Goal: Transaction & Acquisition: Purchase product/service

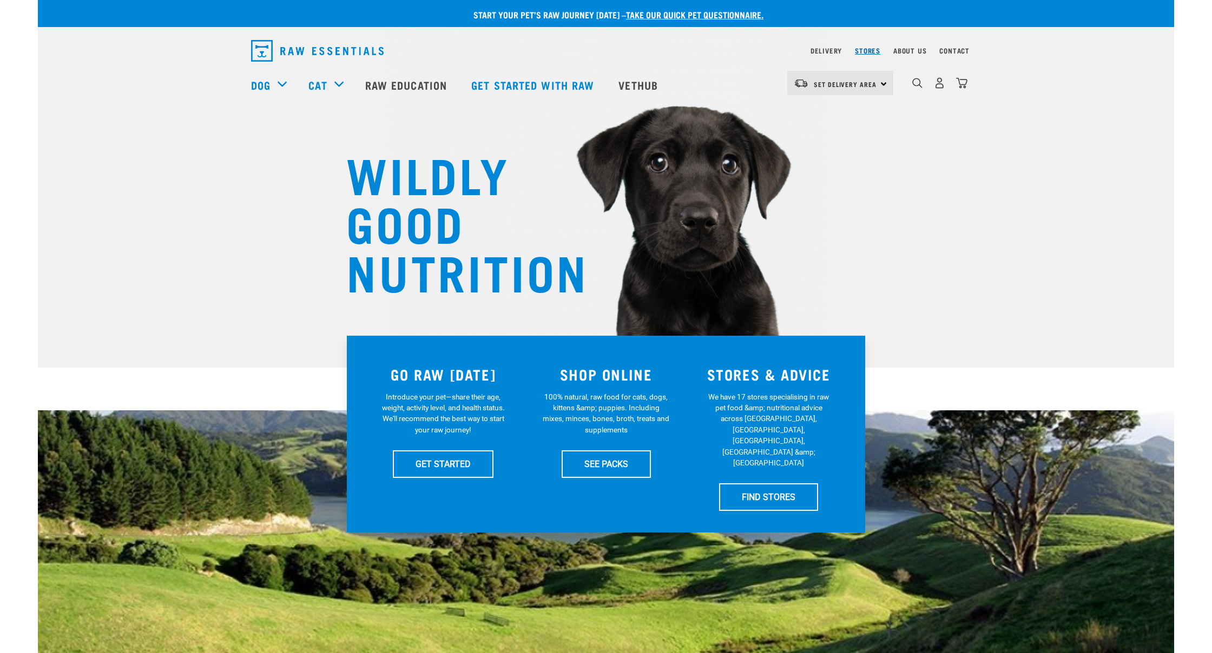
scroll to position [0, 1]
click at [942, 84] on img "dropdown navigation" at bounding box center [939, 82] width 11 height 11
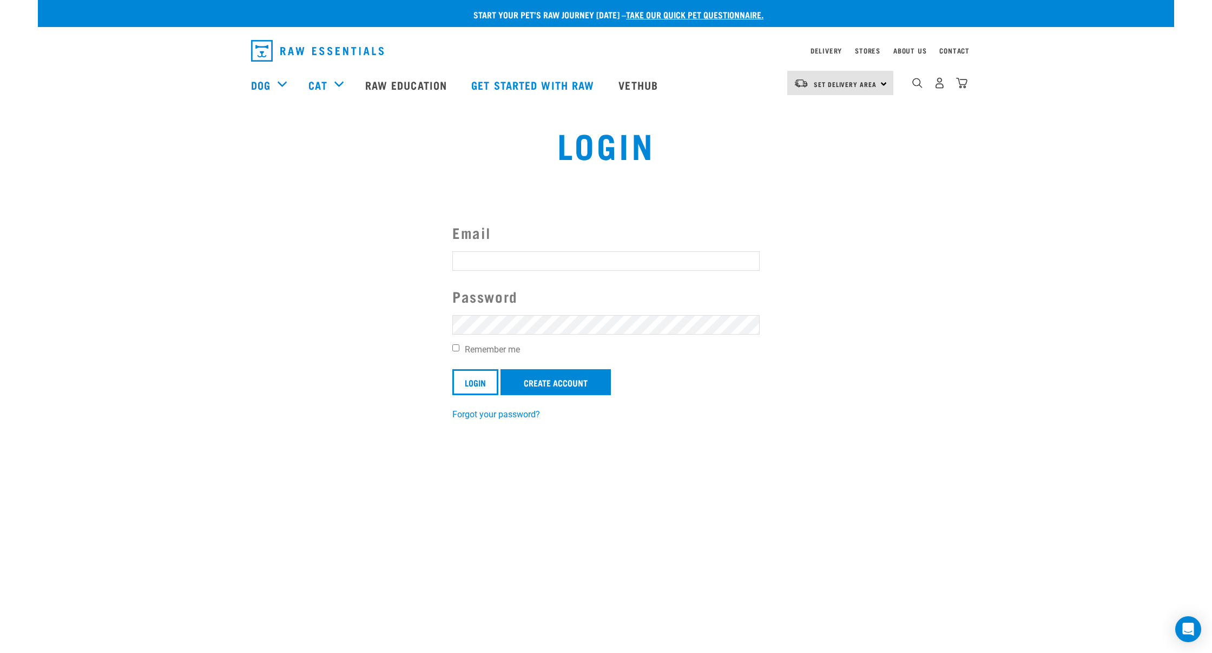
type input "paul.r@mac.com"
click at [475, 381] on input "Login" at bounding box center [475, 382] width 46 height 26
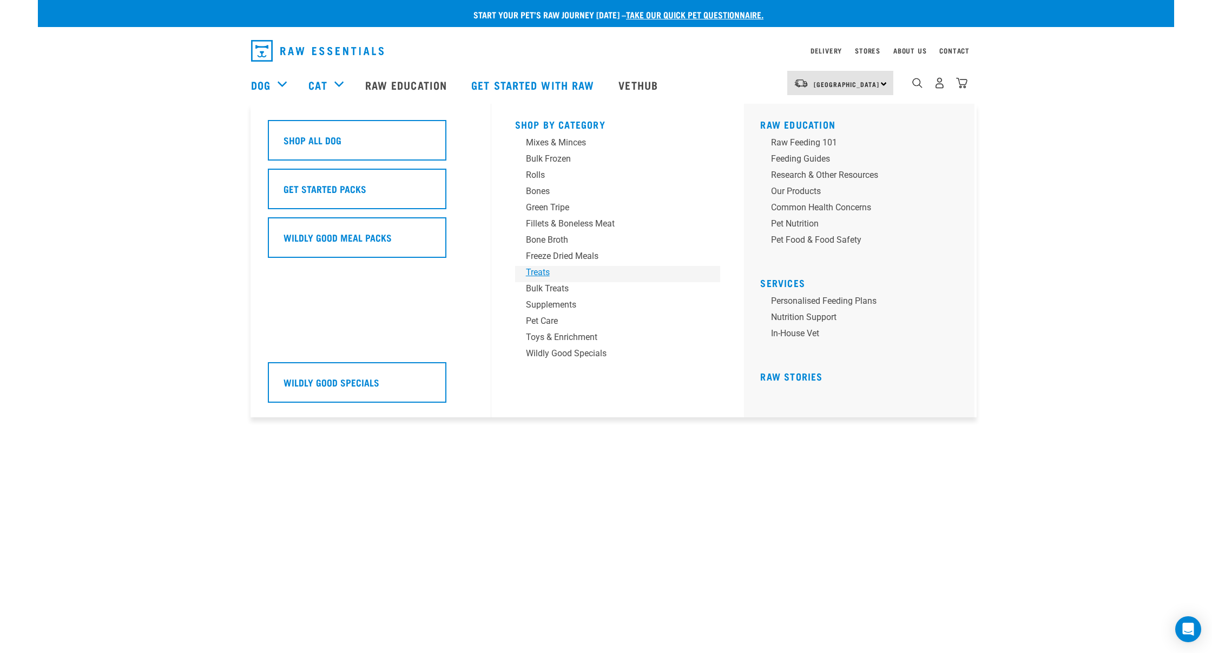
click at [543, 272] on div "Treats" at bounding box center [610, 272] width 169 height 13
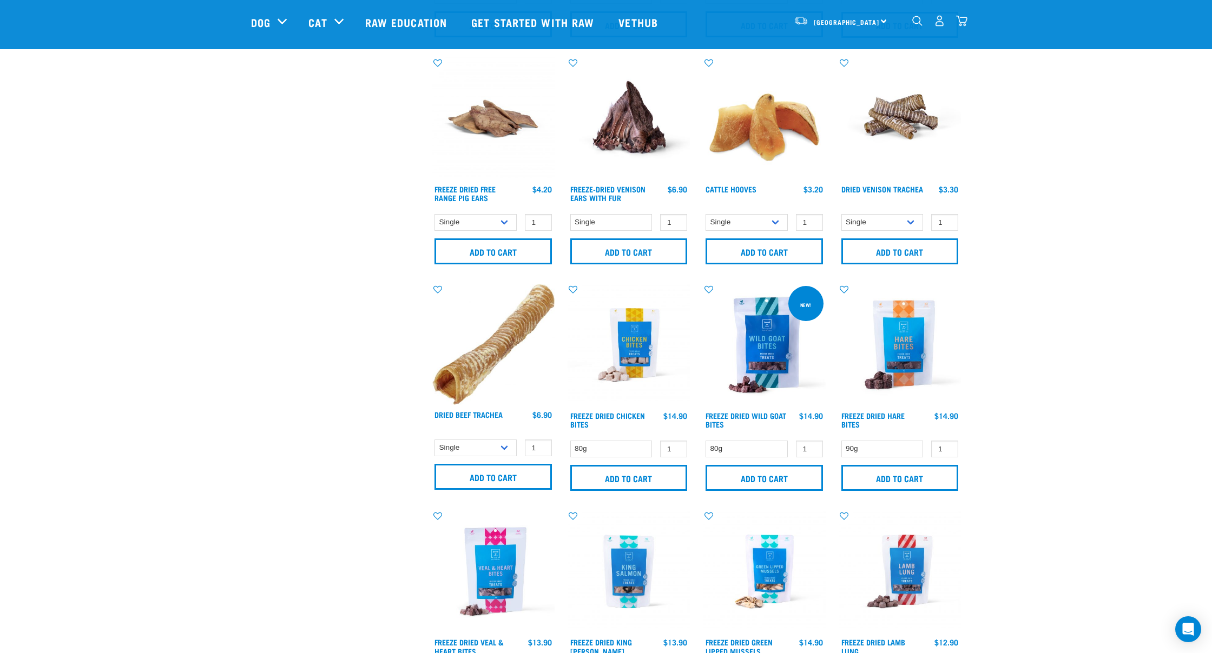
scroll to position [1155, 0]
select select "724"
click at [769, 250] on input "Add to cart" at bounding box center [763, 251] width 117 height 26
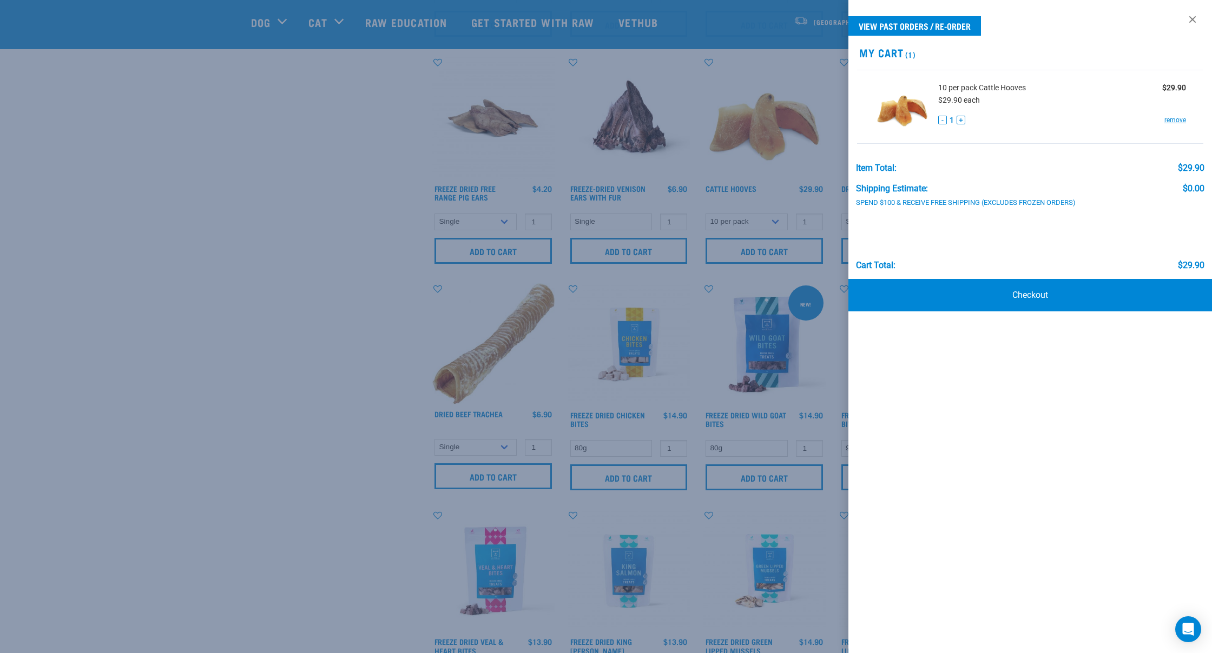
click at [675, 385] on div at bounding box center [606, 326] width 1212 height 653
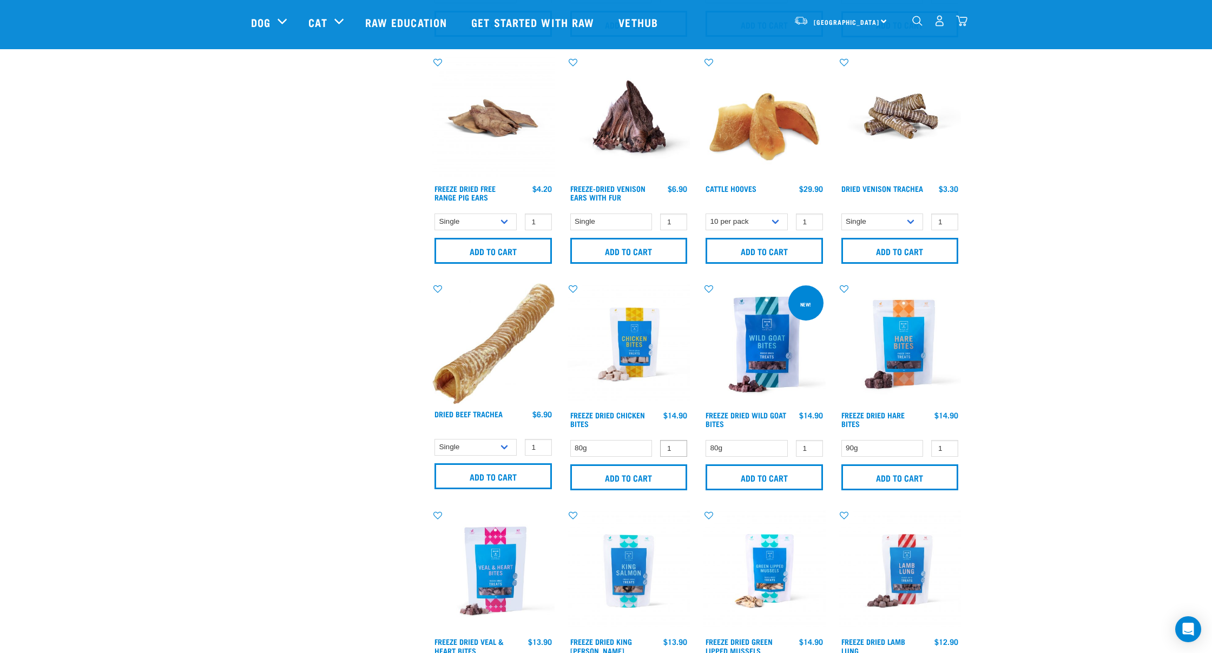
type input "2"
click at [675, 446] on input "2" at bounding box center [673, 448] width 27 height 17
click at [636, 477] on input "Add to cart" at bounding box center [628, 478] width 117 height 26
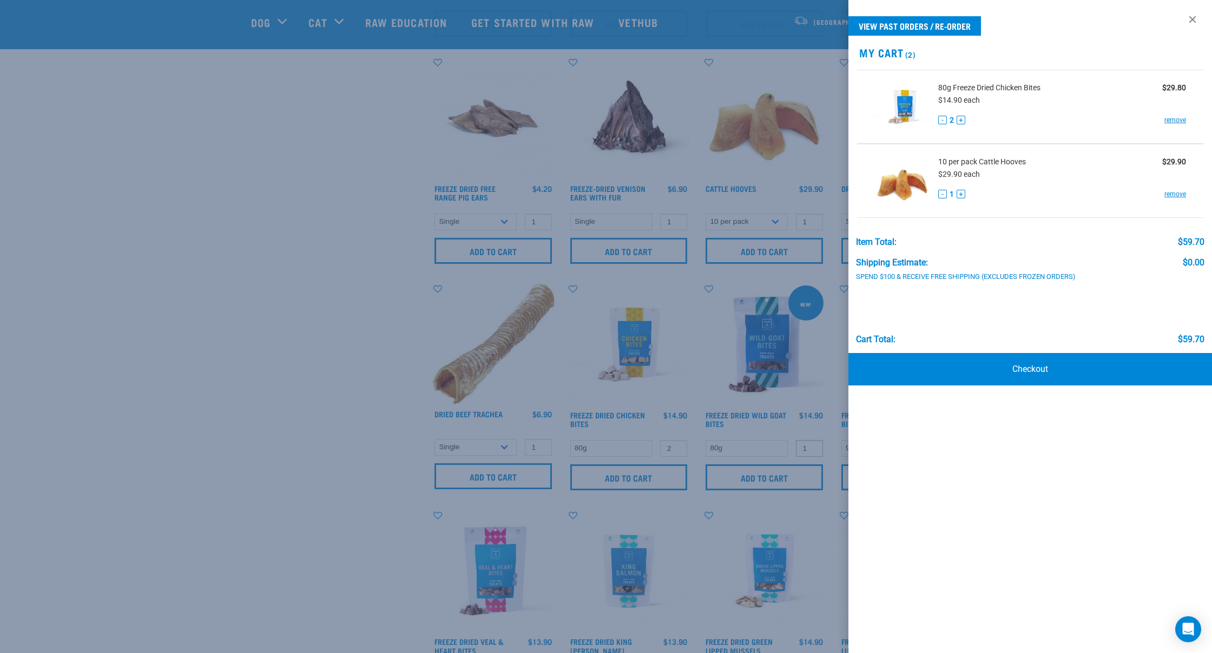
type input "2"
click at [812, 445] on input "2" at bounding box center [809, 448] width 27 height 17
click at [780, 476] on div at bounding box center [606, 326] width 1212 height 653
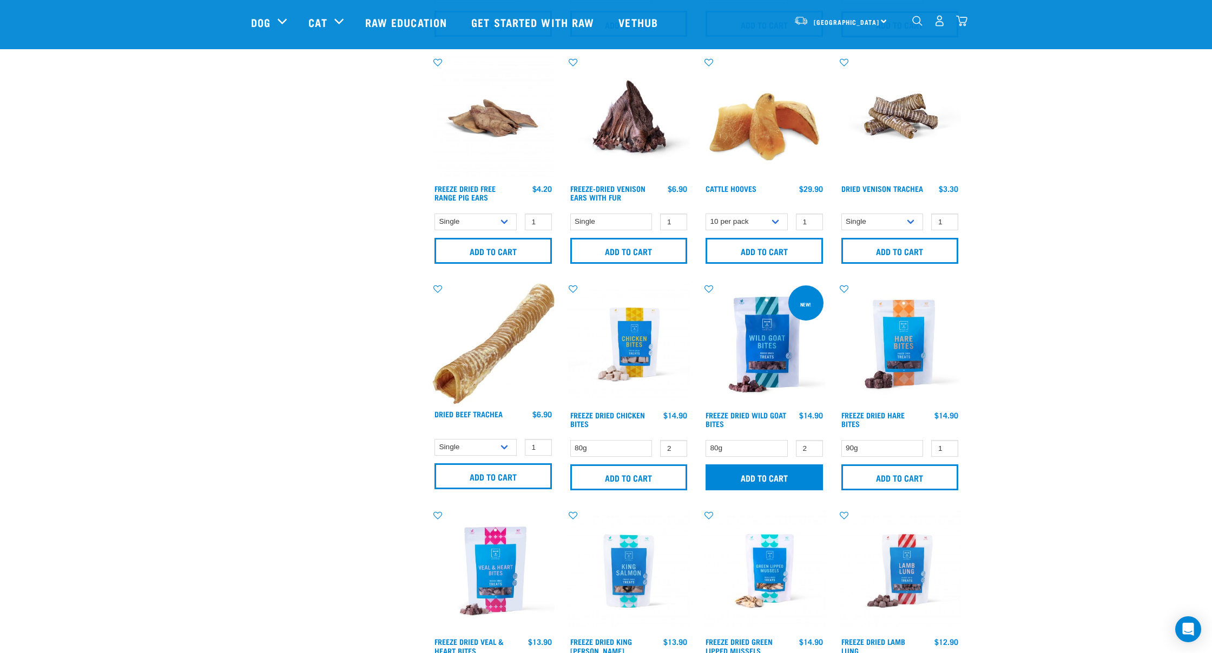
click at [779, 478] on input "Add to cart" at bounding box center [763, 478] width 117 height 26
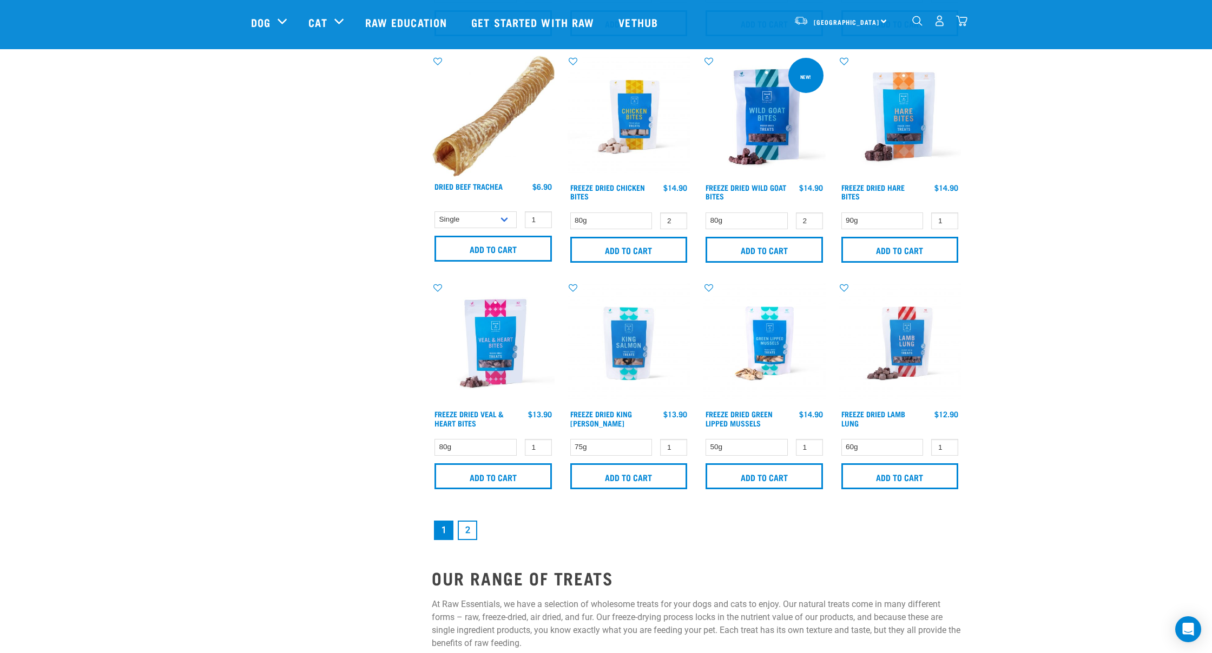
scroll to position [1387, 0]
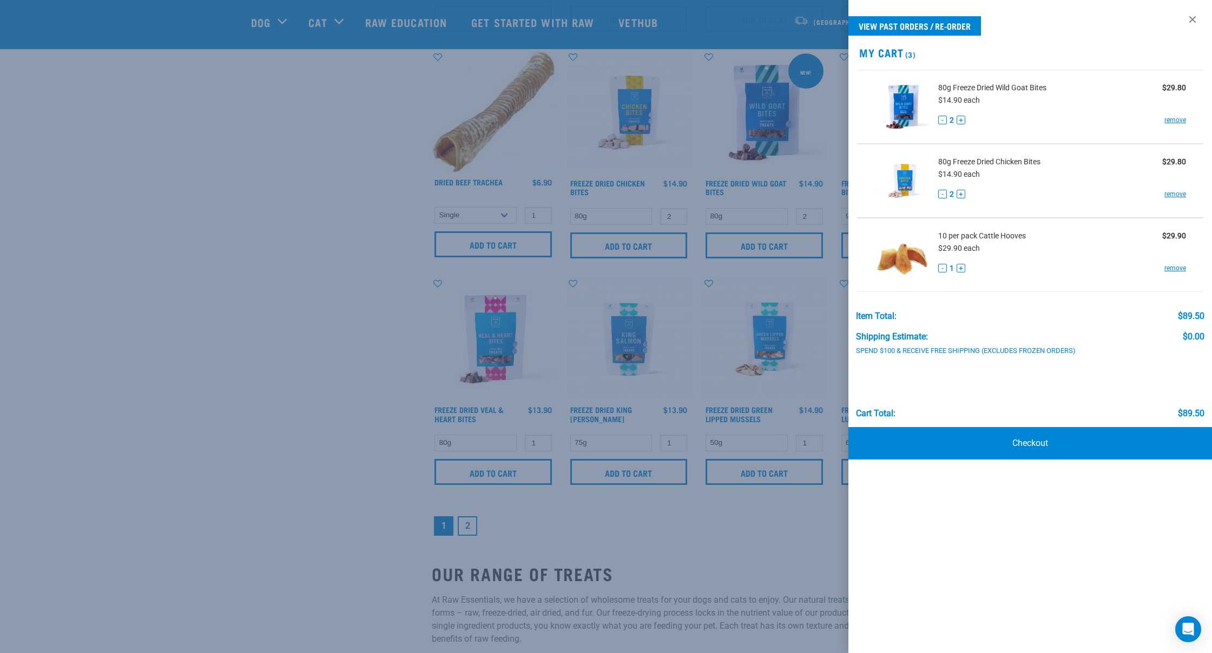
click at [801, 385] on div at bounding box center [606, 326] width 1212 height 653
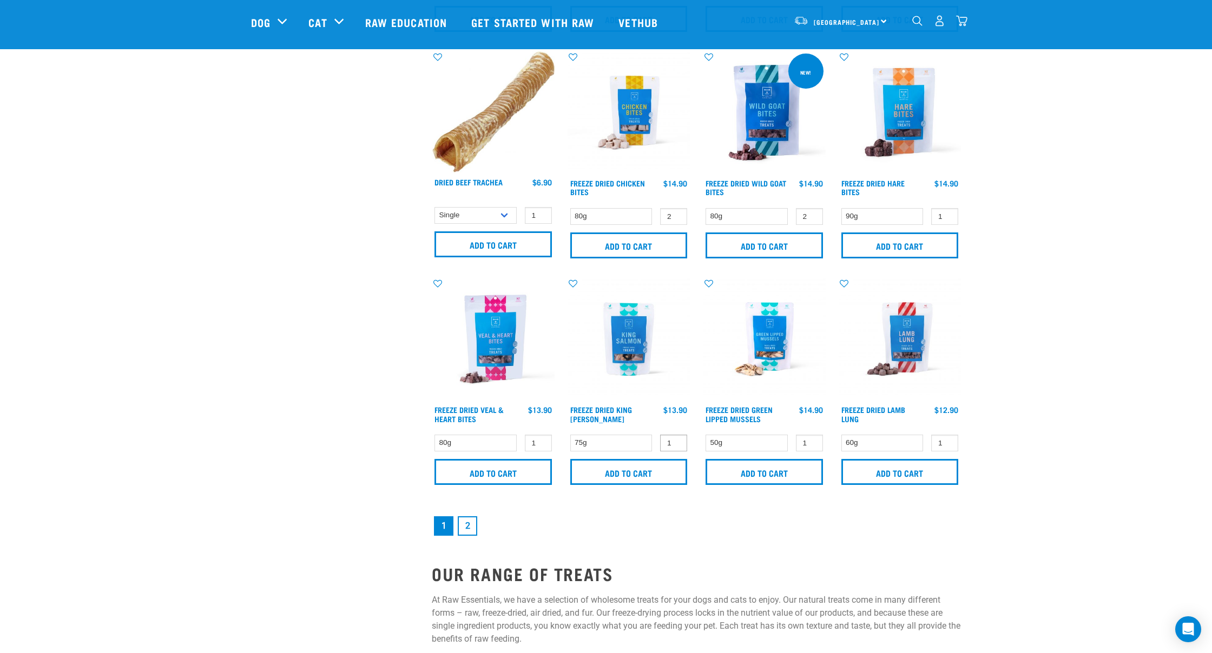
type input "2"
click at [676, 440] on input "2" at bounding box center [673, 443] width 27 height 17
click at [620, 475] on input "Add to cart" at bounding box center [628, 472] width 117 height 26
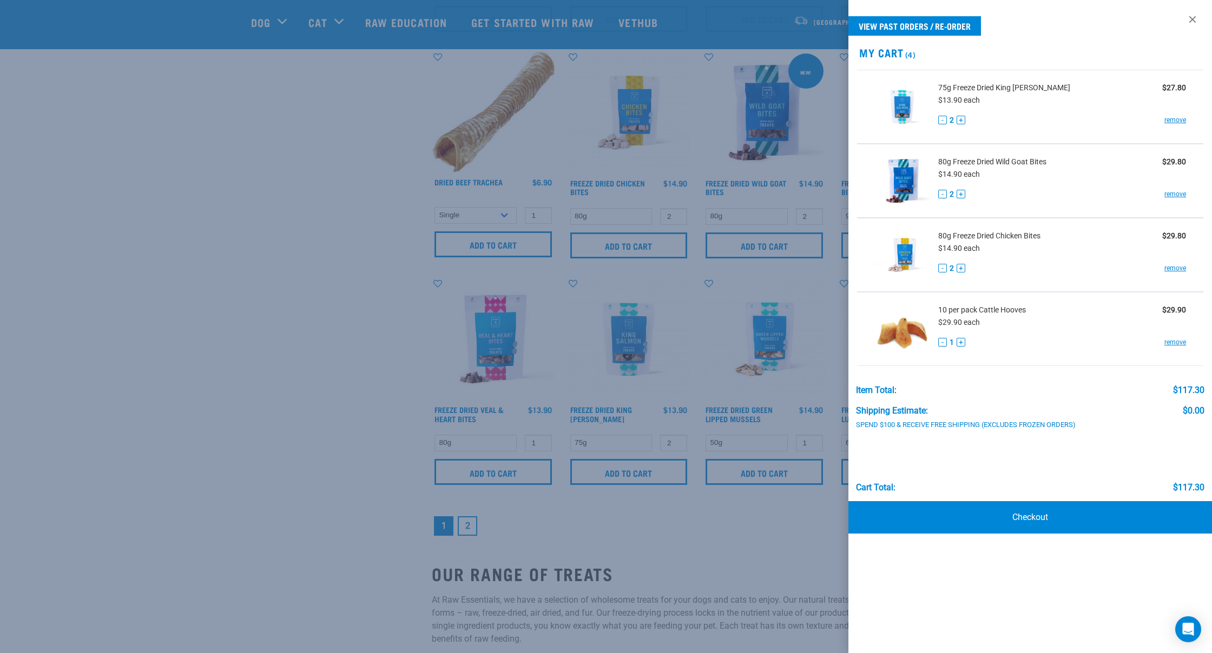
scroll to position [1385, 1]
click at [709, 352] on div at bounding box center [606, 326] width 1212 height 653
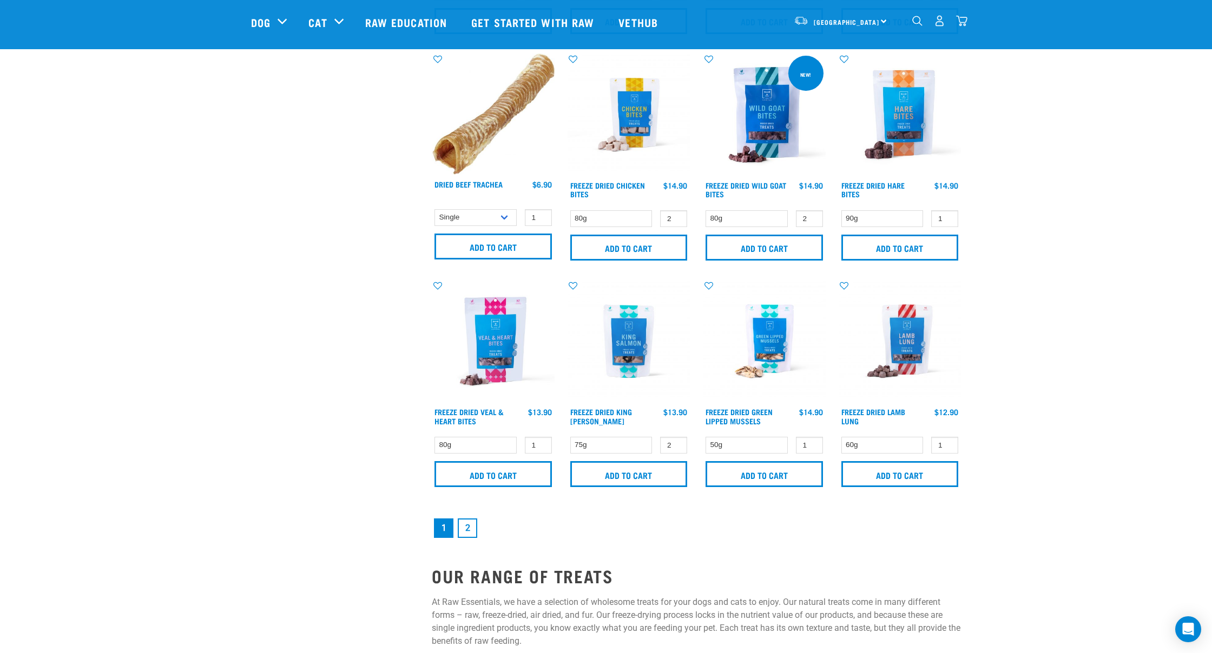
scroll to position [1385, 0]
type input "2"
click at [812, 444] on input "2" at bounding box center [809, 445] width 27 height 17
click at [775, 476] on input "Add to cart" at bounding box center [763, 474] width 117 height 26
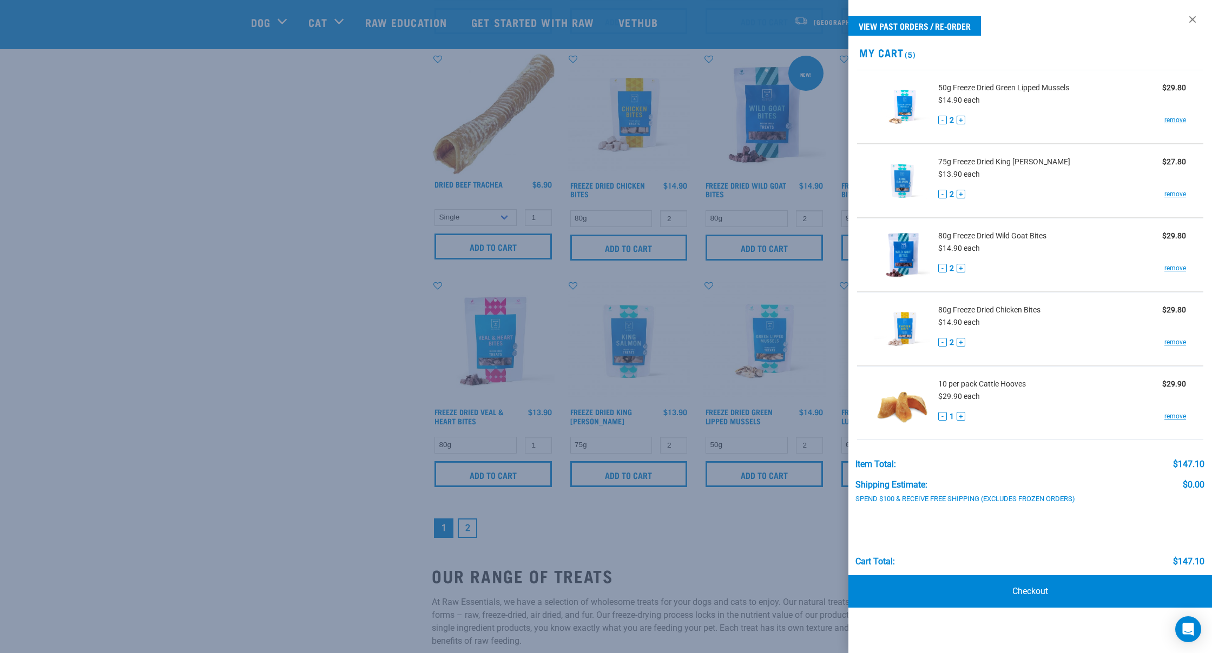
click at [467, 528] on div at bounding box center [606, 326] width 1212 height 653
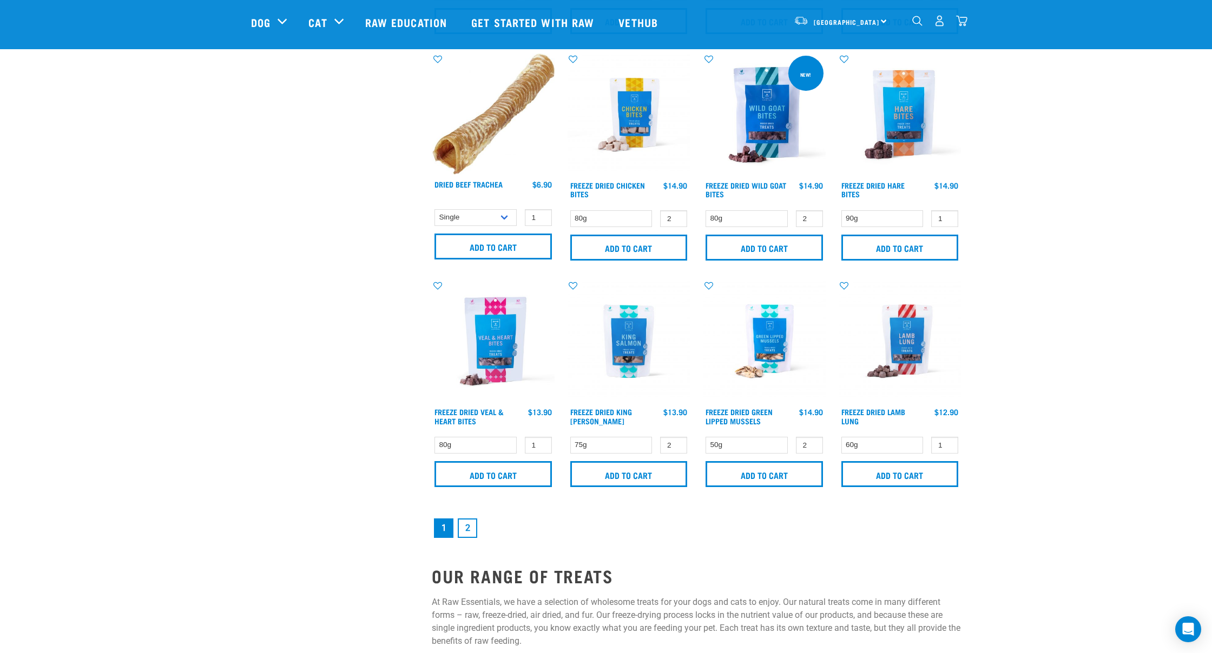
click at [467, 527] on link "2" at bounding box center [467, 528] width 19 height 19
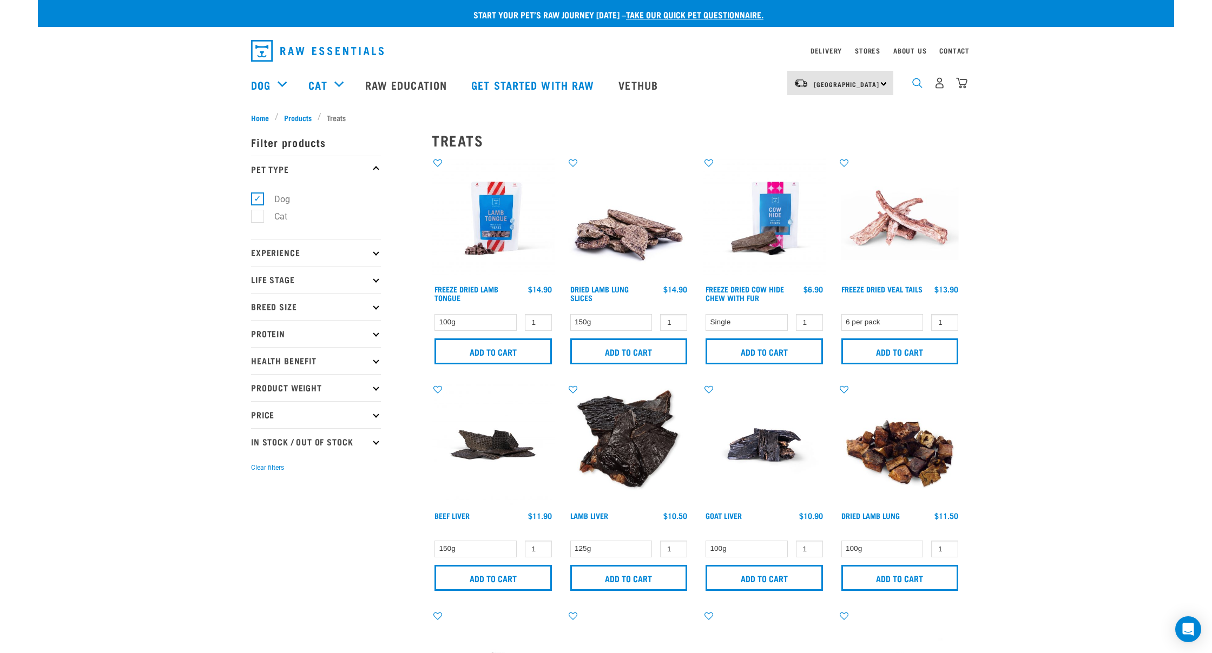
click at [917, 82] on img "dropdown navigation" at bounding box center [917, 83] width 10 height 10
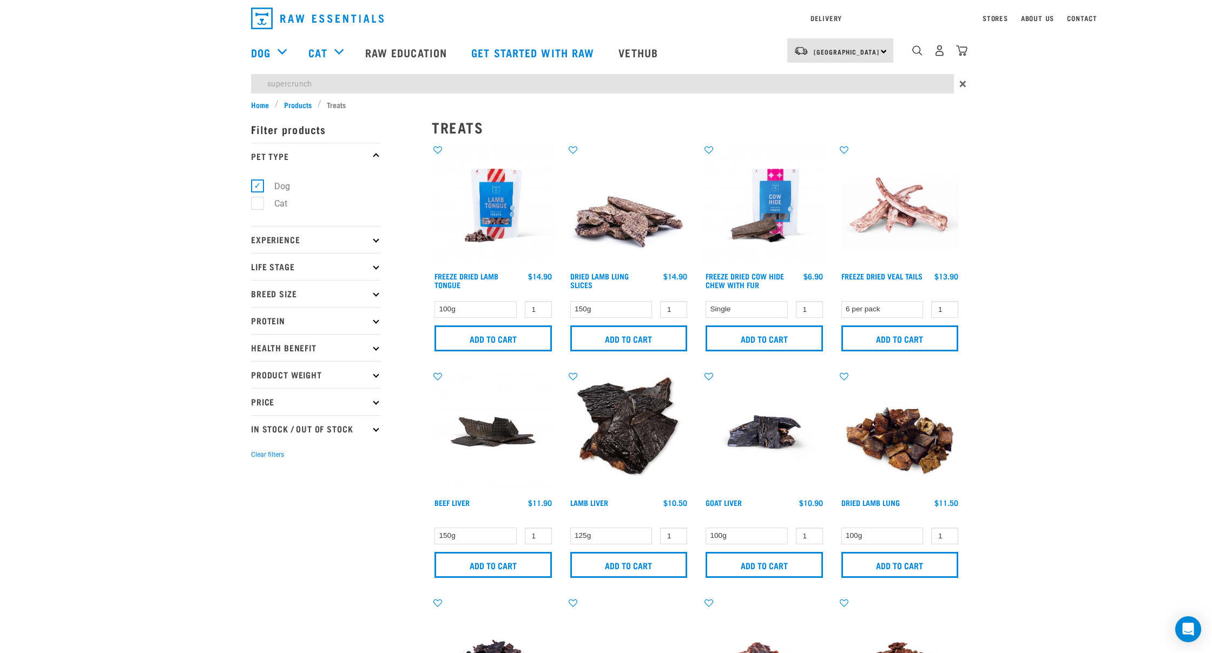
type input "supercrunch"
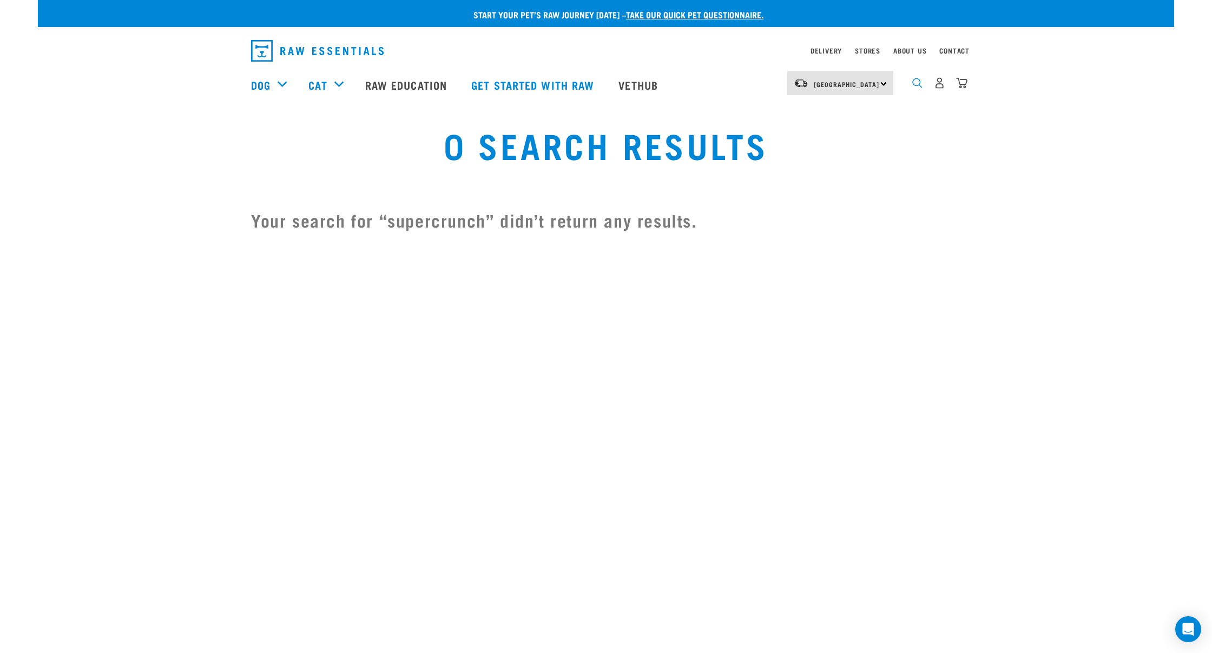
click at [916, 85] on img "dropdown navigation" at bounding box center [917, 83] width 10 height 10
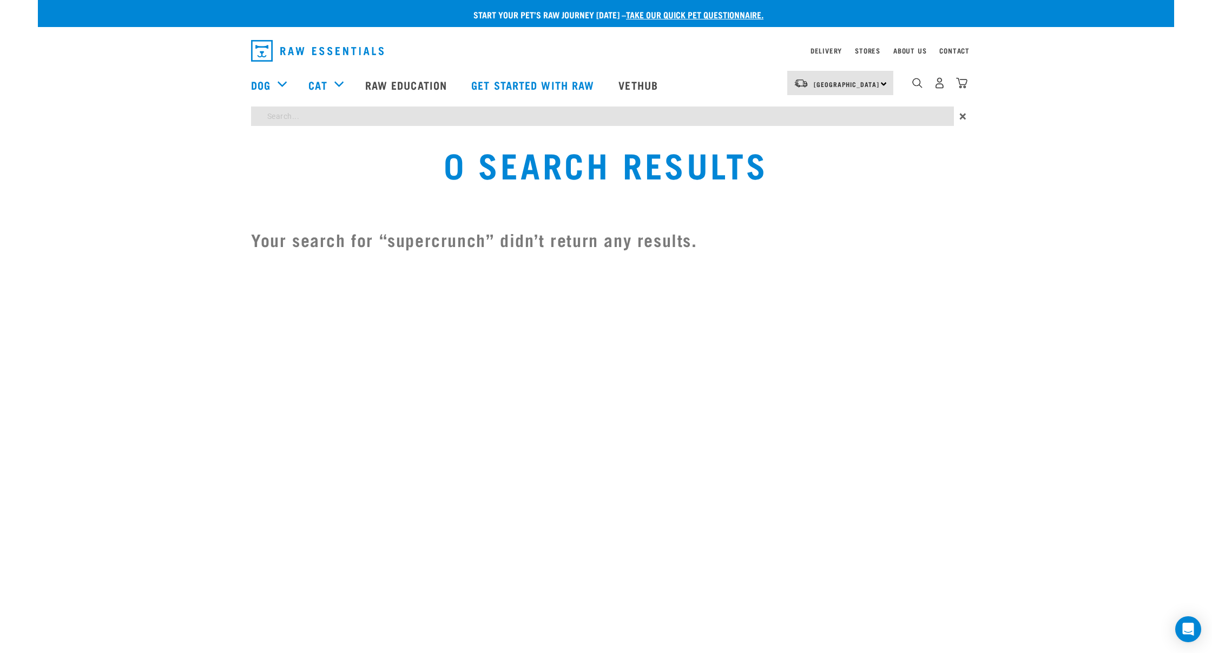
click at [450, 110] on div "Start your pet’s raw journey today – take our quick pet questionnaire. Delivery…" at bounding box center [606, 133] width 1136 height 266
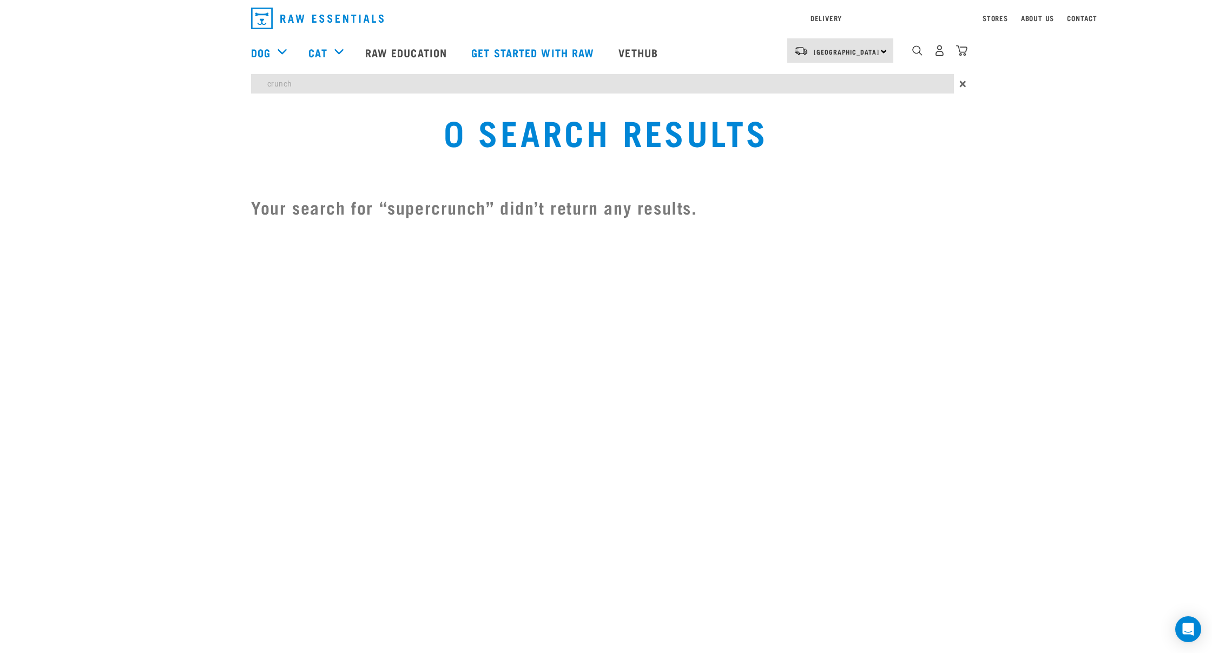
type input "crunch"
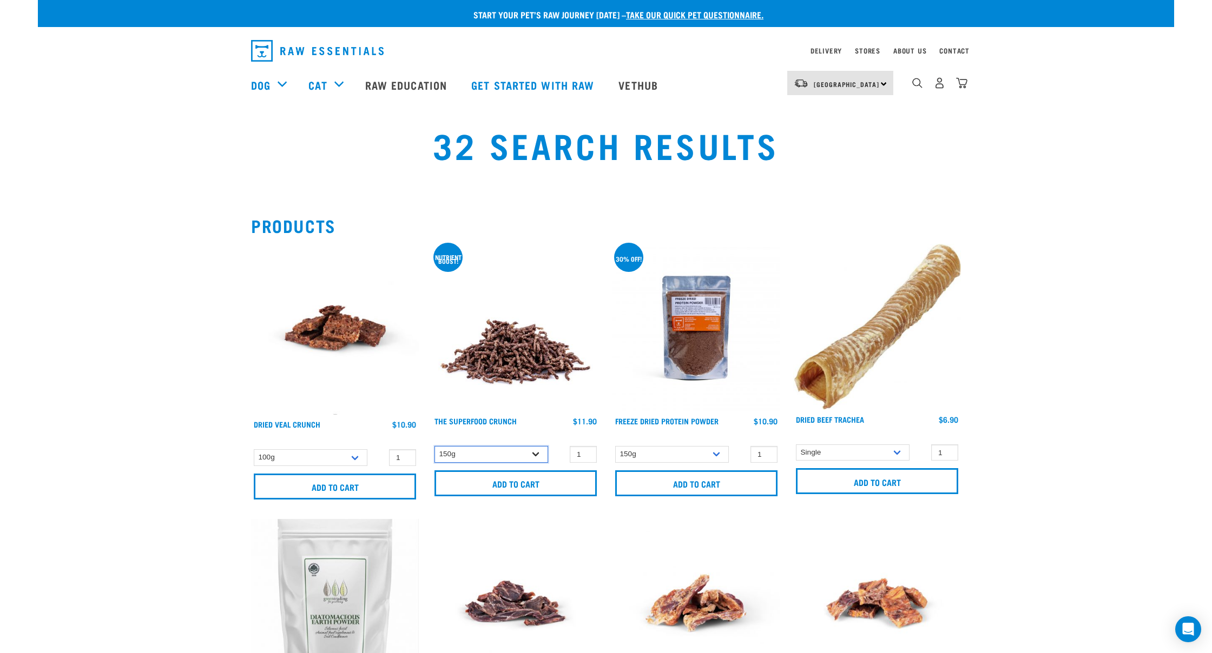
select select "31261"
type input "2"
click at [586, 452] on input "2" at bounding box center [583, 454] width 27 height 17
click at [537, 483] on input "Add to cart" at bounding box center [515, 484] width 162 height 26
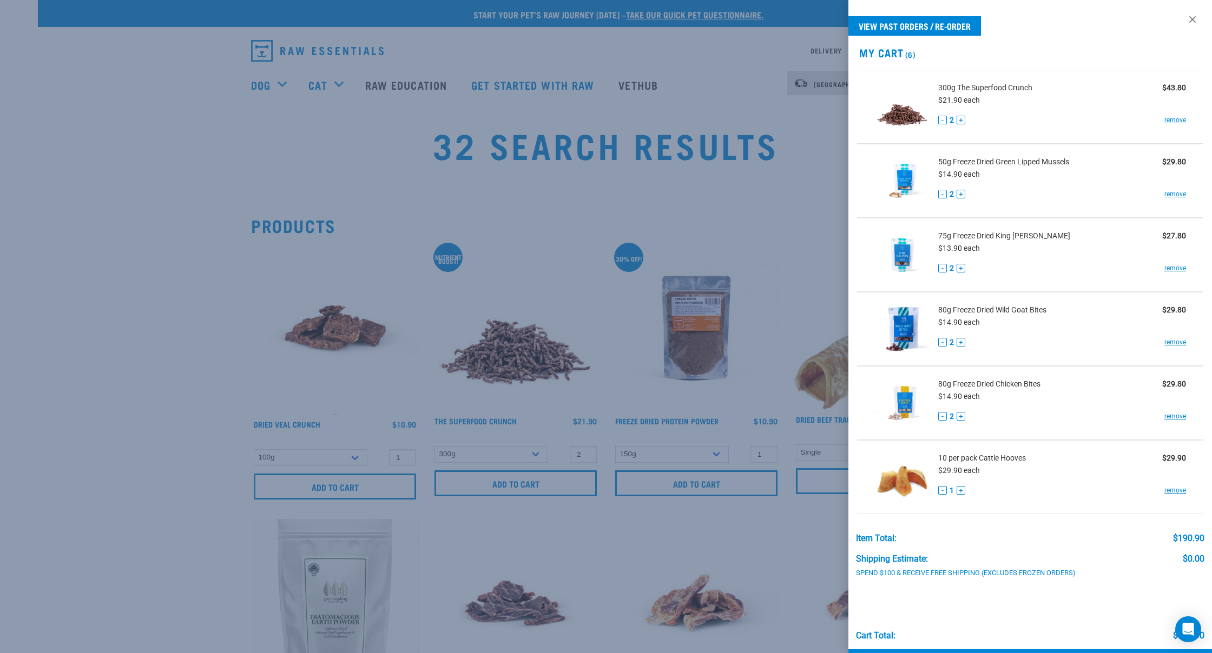
click at [1096, 614] on div "Cart total: $190.90" at bounding box center [1030, 614] width 349 height 53
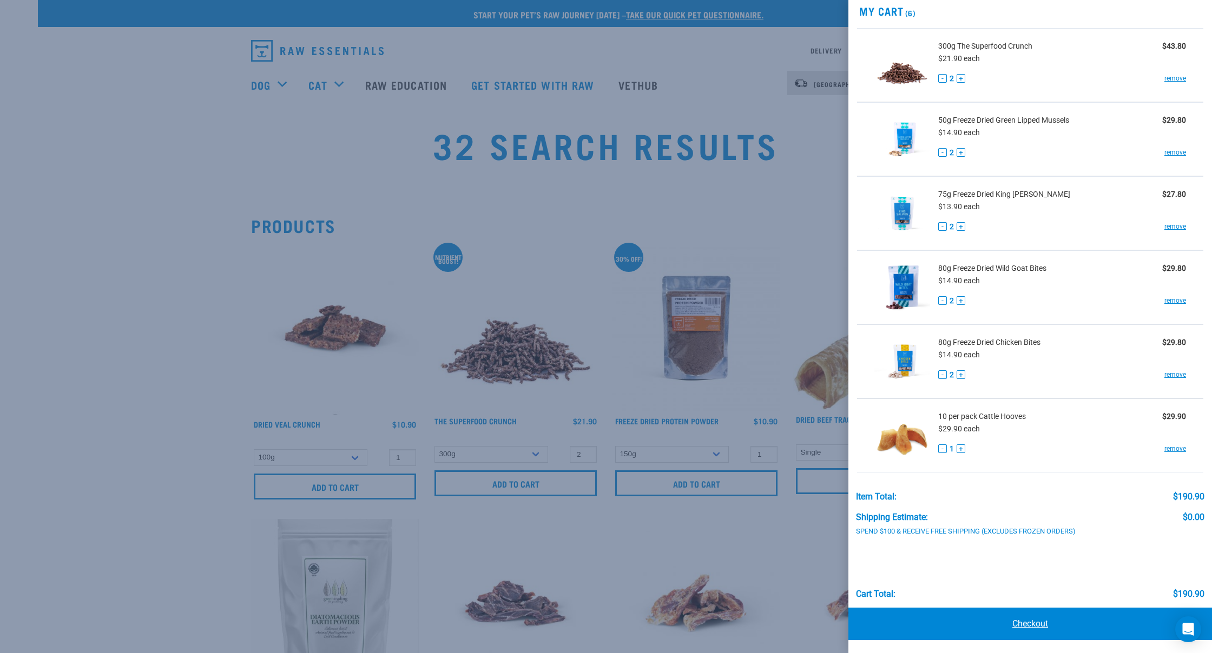
scroll to position [41, 0]
click at [1044, 625] on link "Checkout" at bounding box center [1030, 625] width 364 height 32
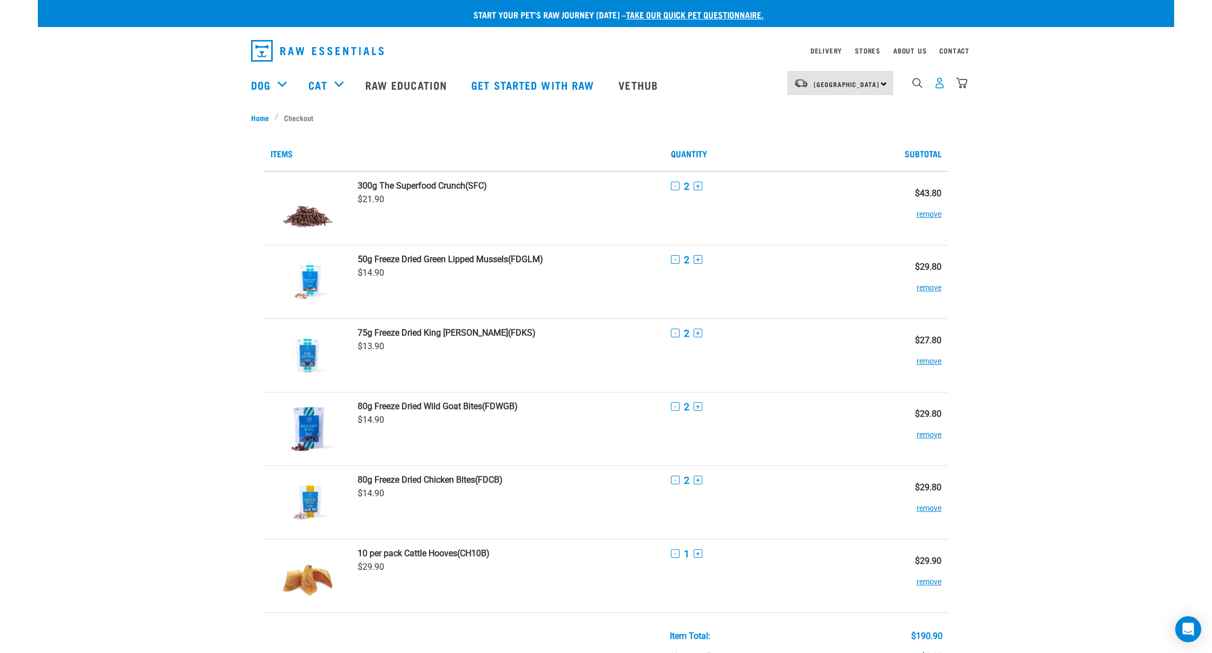
click at [939, 84] on img "dropdown navigation" at bounding box center [939, 82] width 11 height 11
click at [940, 87] on img "dropdown navigation" at bounding box center [939, 82] width 11 height 11
click at [321, 37] on link "dropdown navigation" at bounding box center [320, 51] width 139 height 30
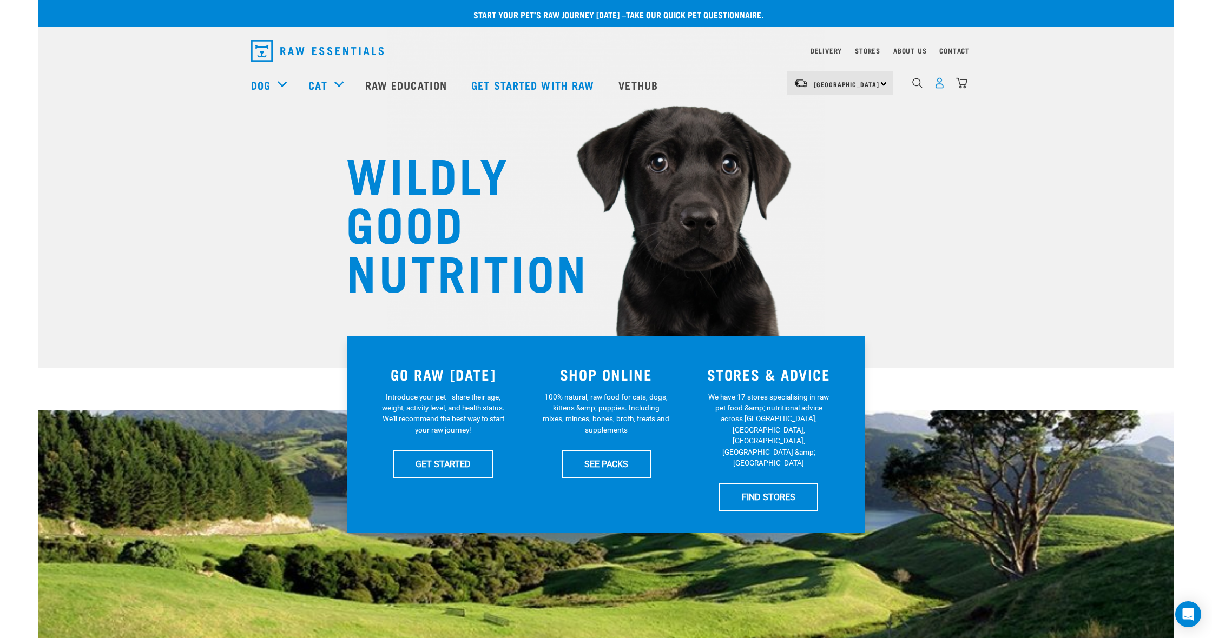
click at [939, 84] on img "dropdown navigation" at bounding box center [939, 82] width 11 height 11
click at [940, 85] on img "dropdown navigation" at bounding box center [939, 82] width 11 height 11
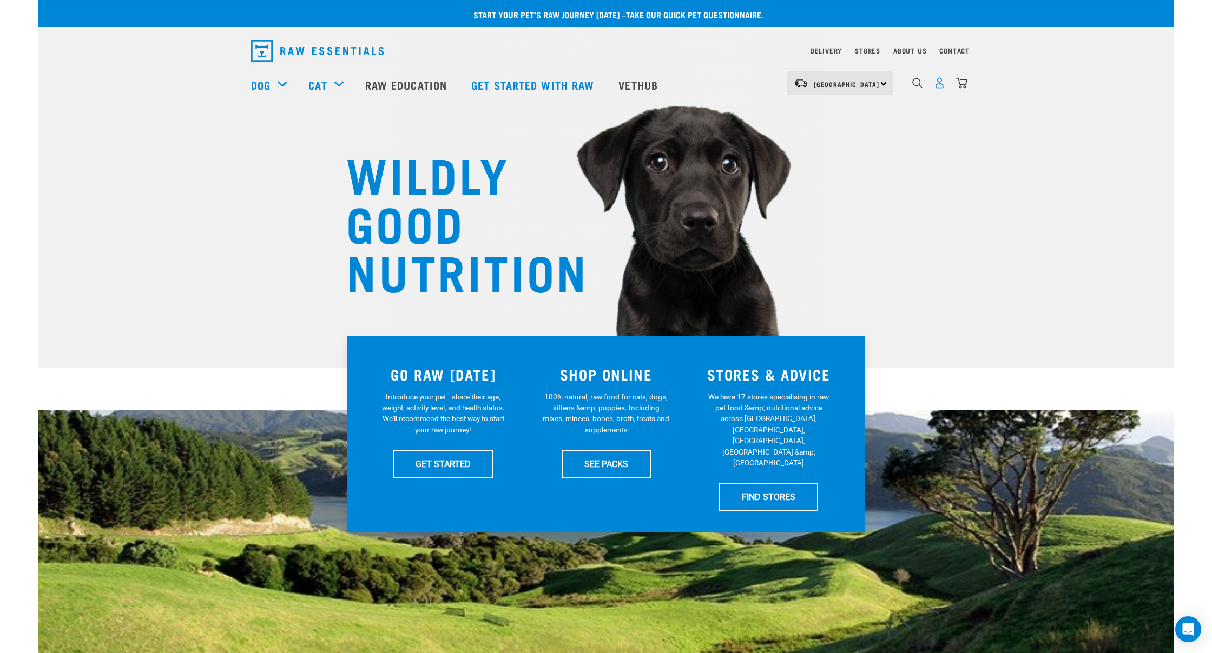
click at [940, 84] on img "dropdown navigation" at bounding box center [939, 82] width 11 height 11
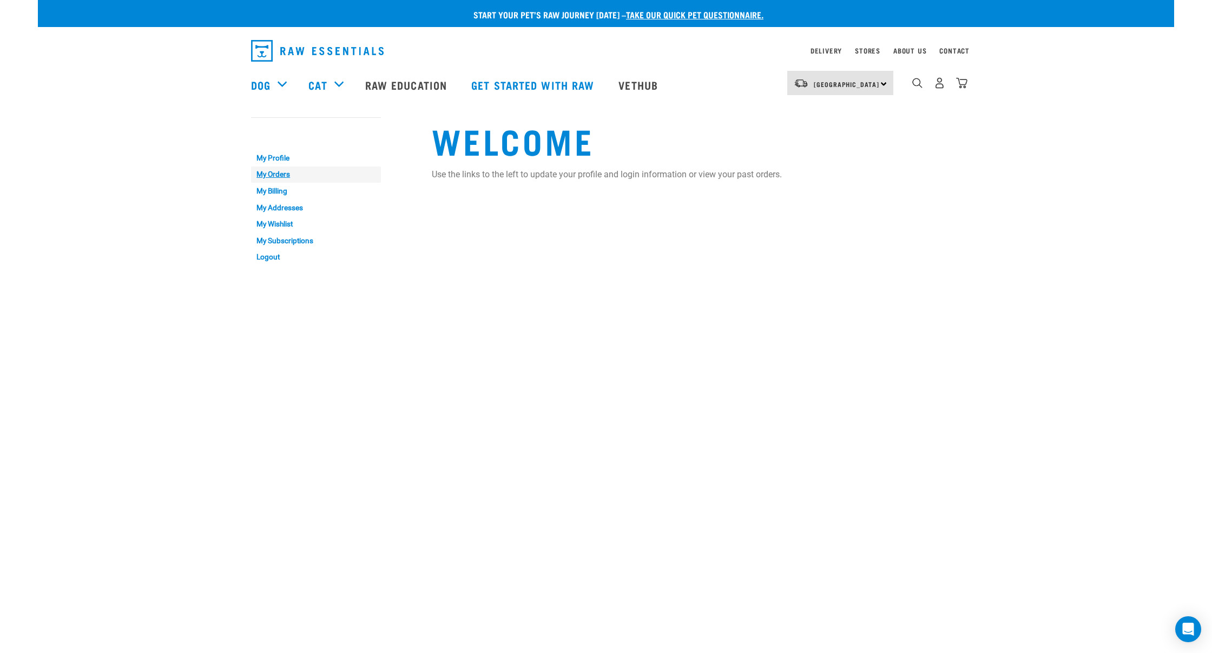
click at [280, 173] on link "My Orders" at bounding box center [316, 175] width 130 height 17
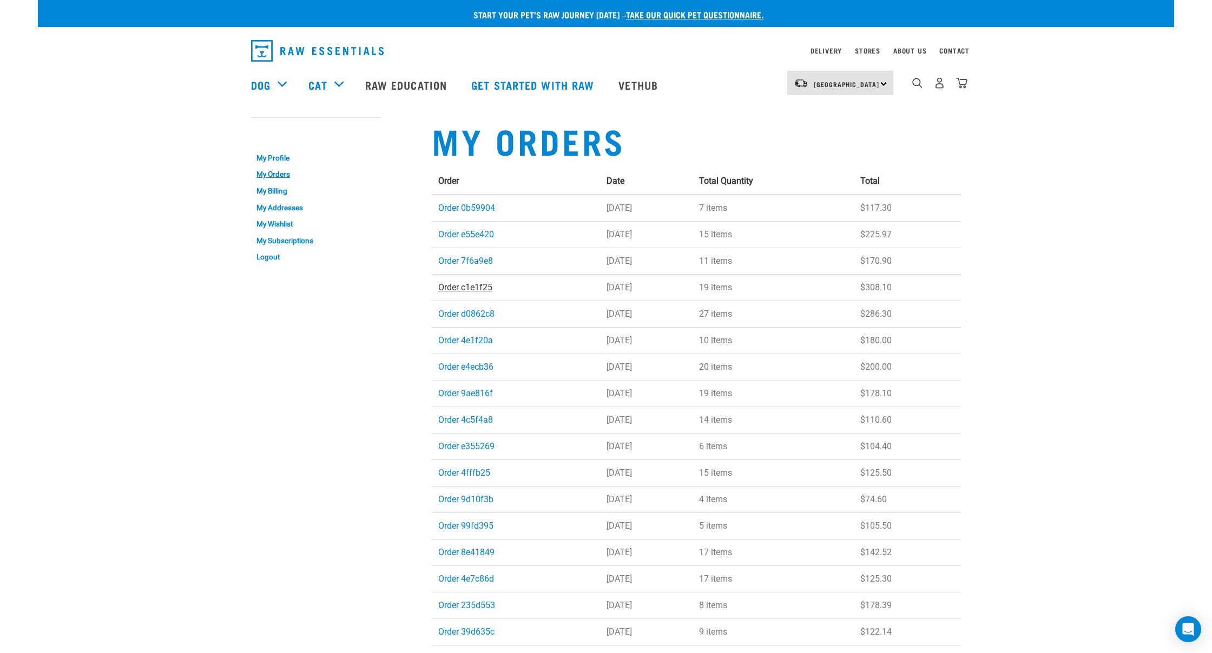
click at [477, 288] on link "Order c1e1f25" at bounding box center [465, 287] width 54 height 10
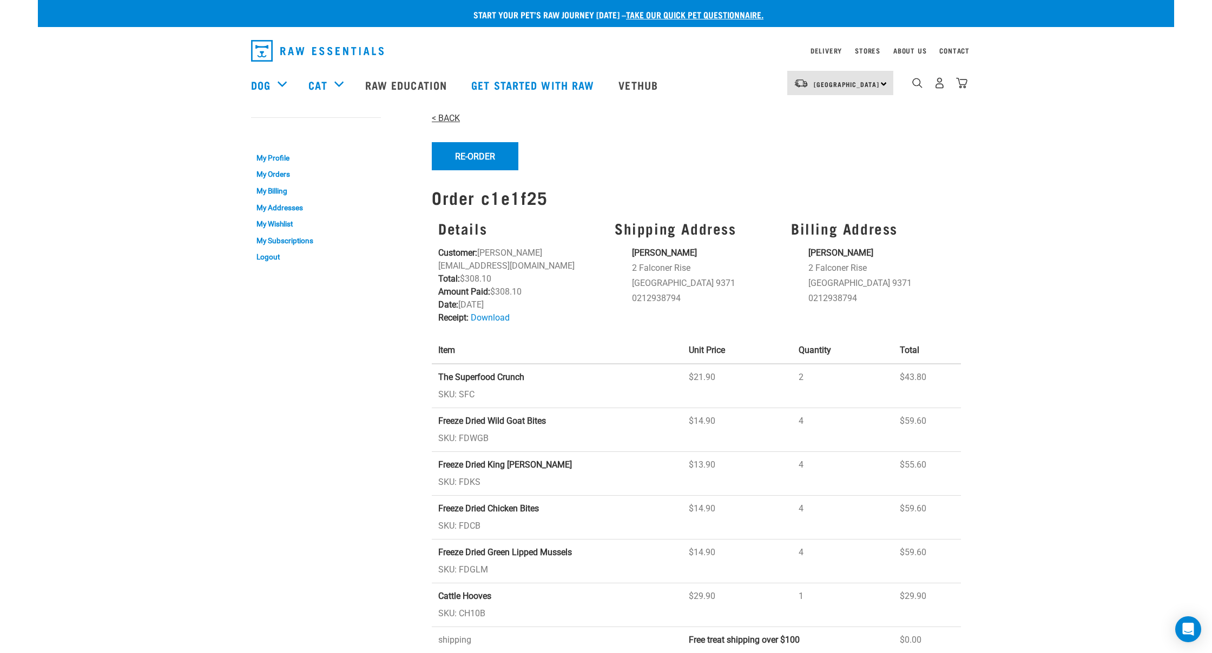
click at [454, 119] on link "< BACK" at bounding box center [446, 118] width 28 height 10
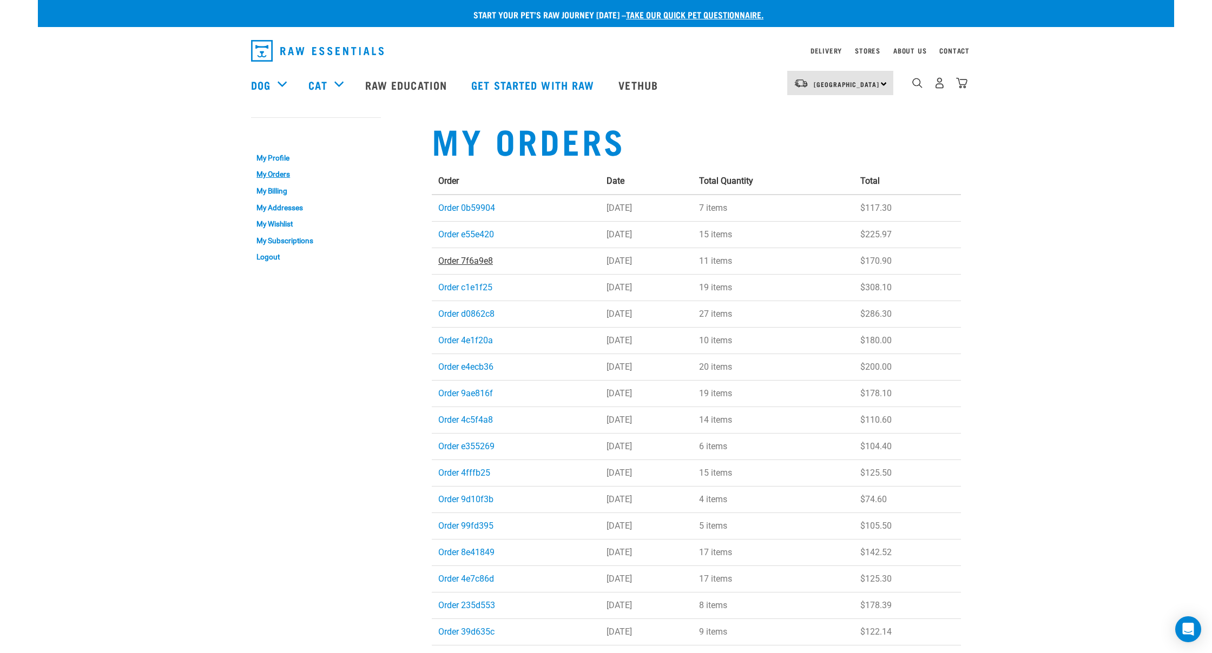
click at [468, 263] on link "Order 7f6a9e8" at bounding box center [465, 261] width 55 height 10
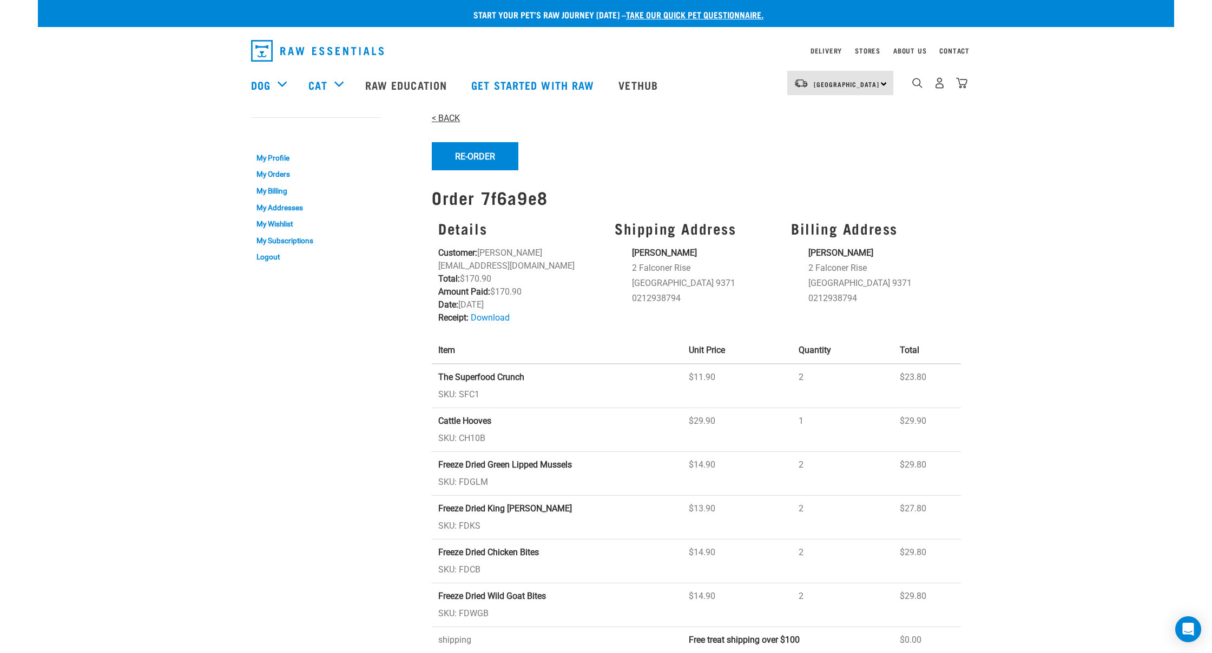
click at [440, 117] on link "< BACK" at bounding box center [446, 118] width 28 height 10
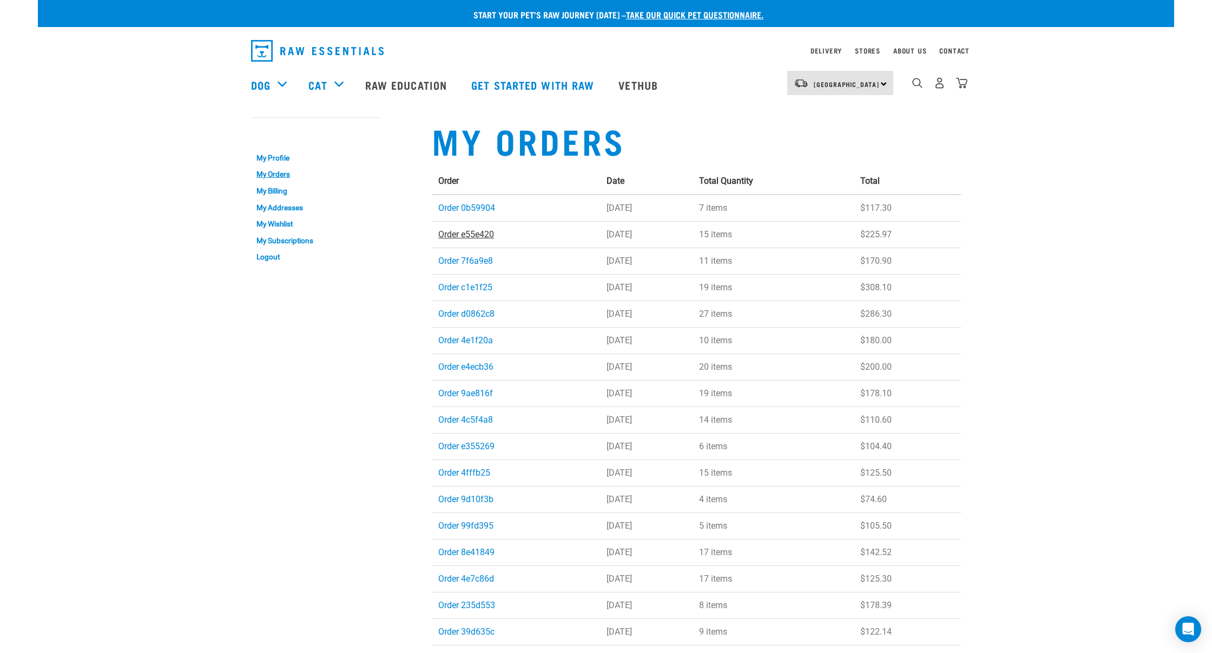
click at [478, 234] on link "Order e55e420" at bounding box center [466, 234] width 56 height 10
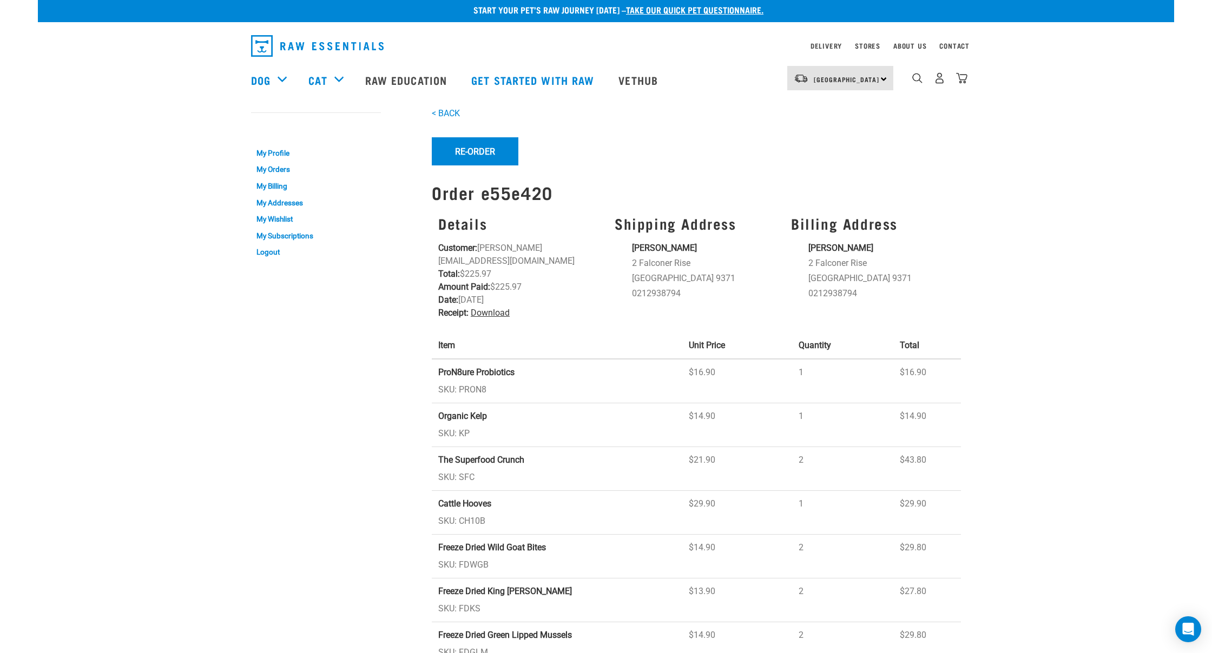
scroll to position [3, 1]
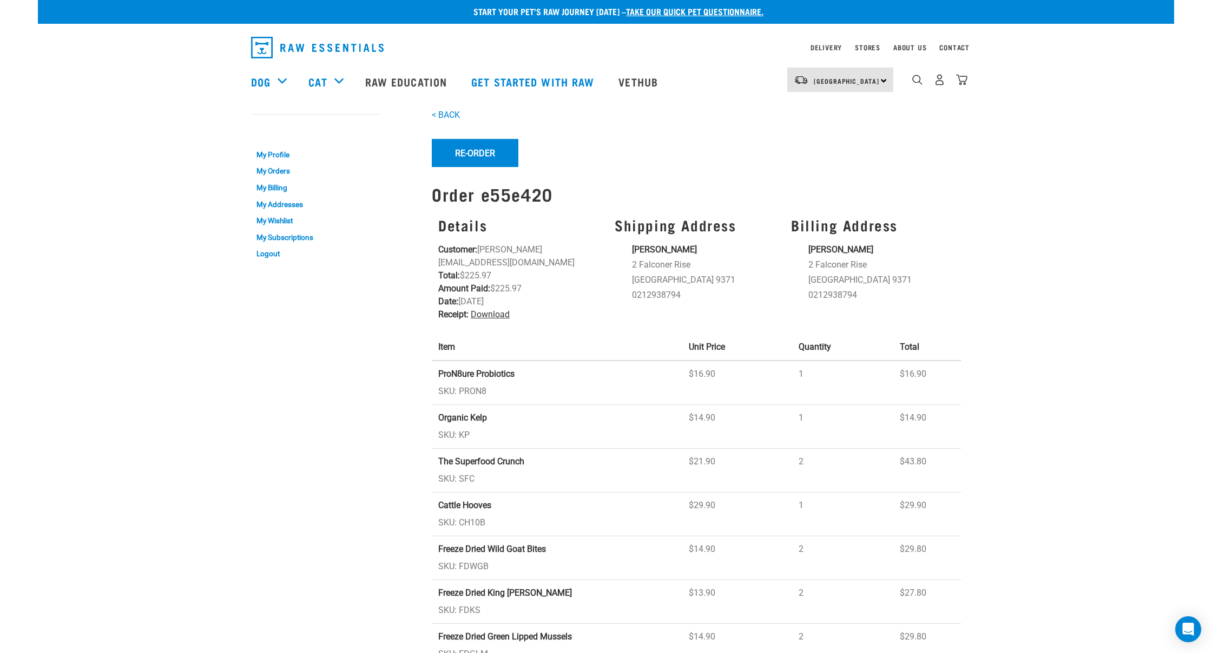
click at [497, 309] on link "Download" at bounding box center [490, 314] width 39 height 10
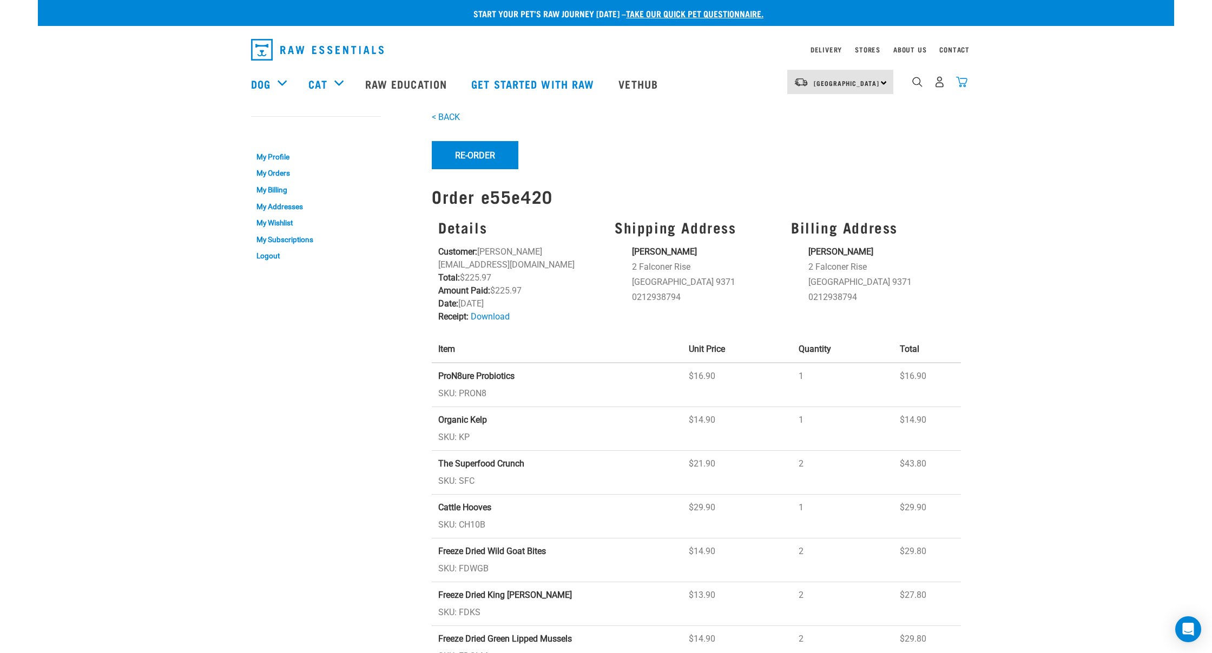
click at [967, 79] on div "[GEOGRAPHIC_DATA] [GEOGRAPHIC_DATA] [GEOGRAPHIC_DATA] Dog Shop All Dog Get Star…" at bounding box center [605, 83] width 727 height 43
click at [961, 82] on img "dropdown navigation" at bounding box center [961, 81] width 11 height 11
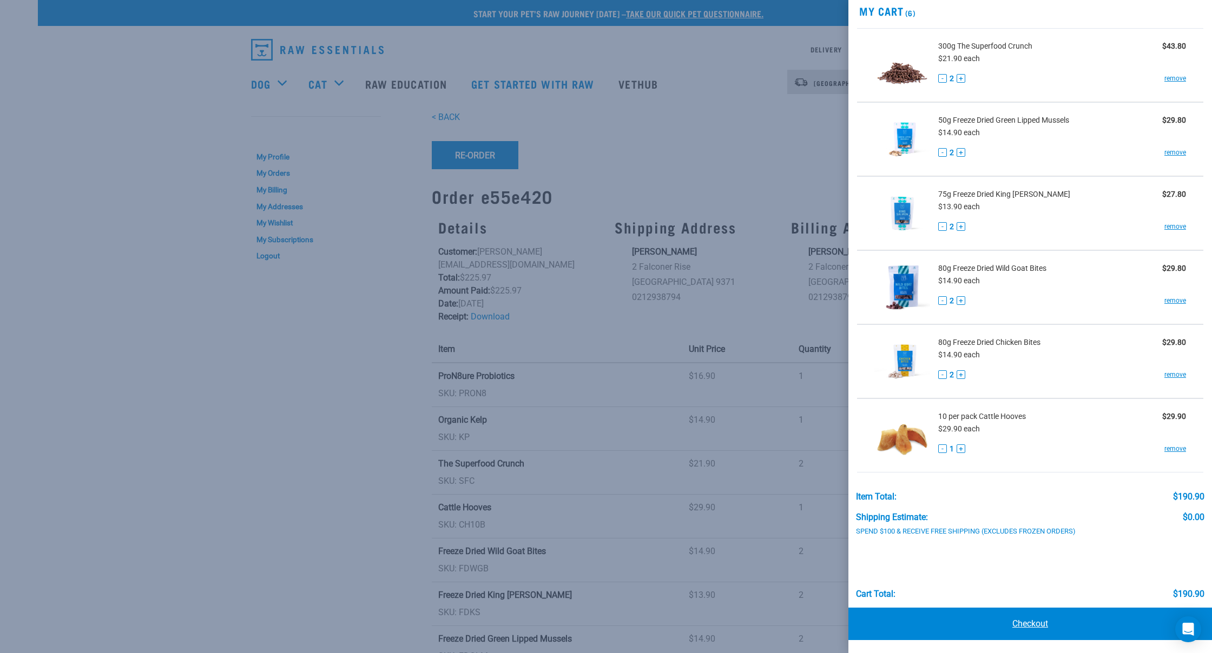
scroll to position [41, 0]
click at [1039, 627] on link "Checkout" at bounding box center [1030, 625] width 364 height 32
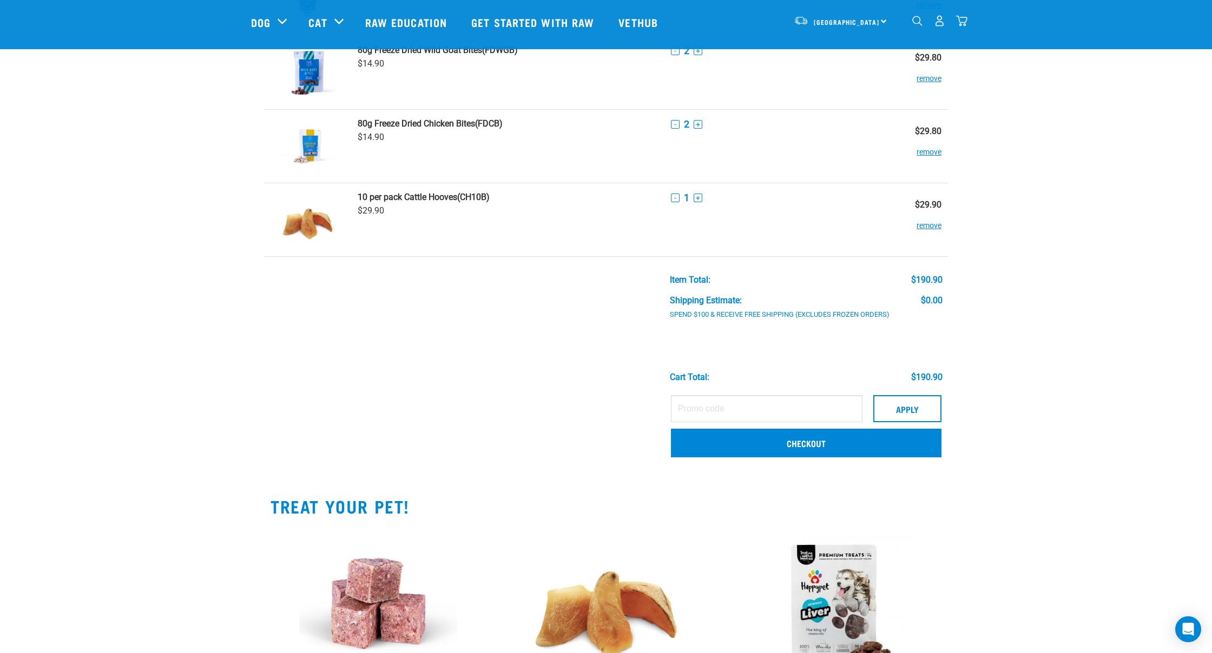
scroll to position [272, 0]
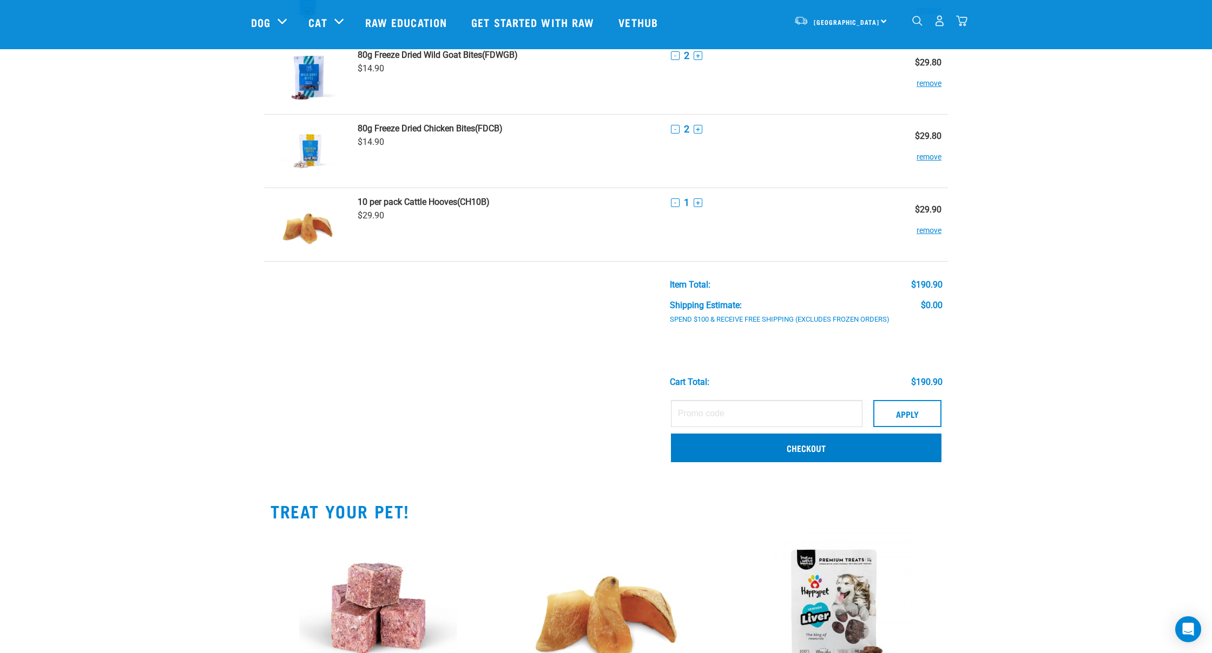
click at [757, 446] on link "Checkout" at bounding box center [806, 448] width 270 height 28
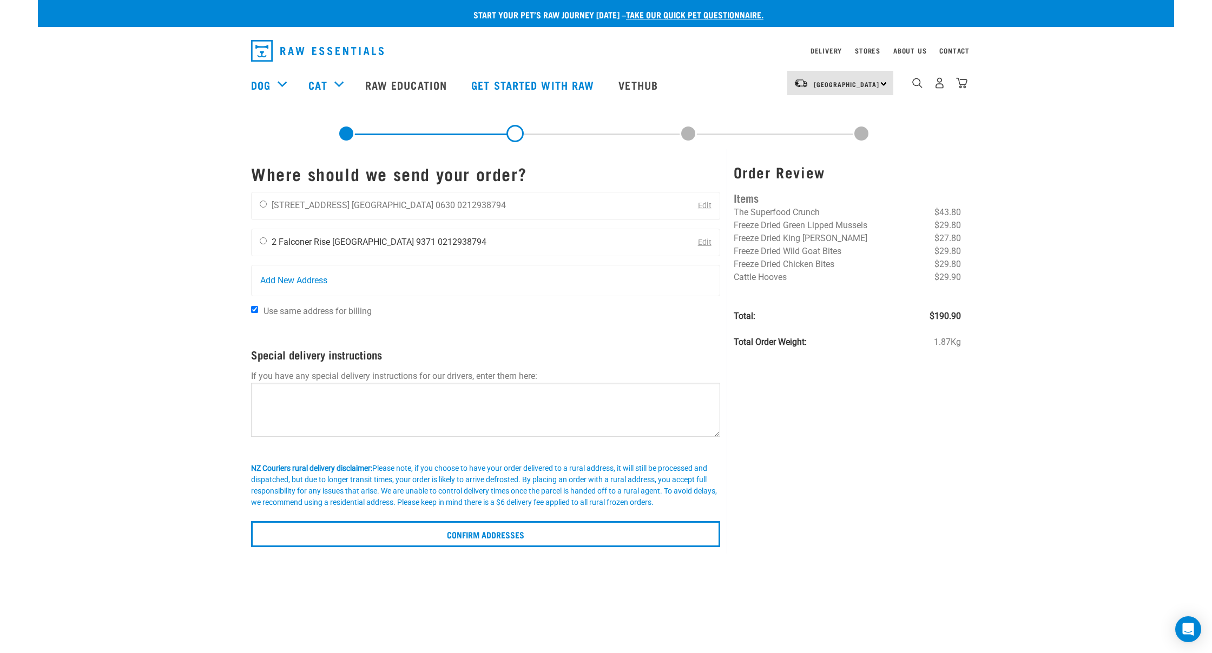
click at [262, 243] on input "radio" at bounding box center [263, 240] width 7 height 7
radio input "true"
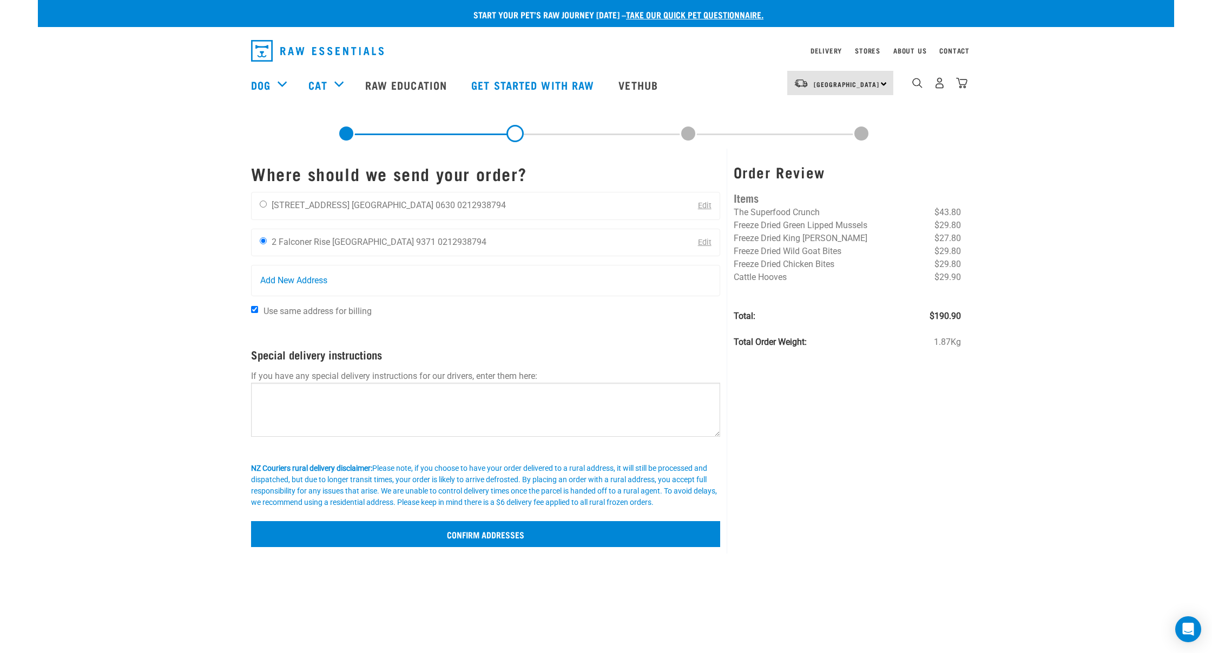
click at [520, 536] on input "Confirm addresses" at bounding box center [485, 534] width 469 height 26
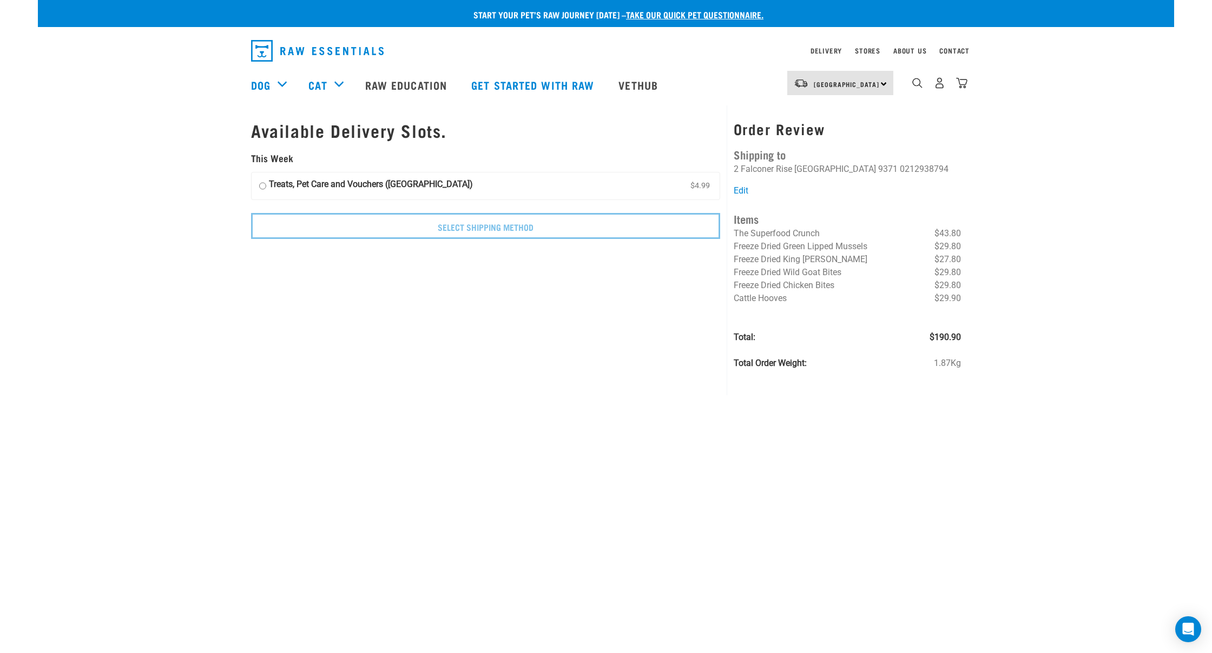
click at [263, 180] on input "Treats, Pet Care and Vouchers ([GEOGRAPHIC_DATA]) $4.99" at bounding box center [262, 186] width 7 height 16
radio input "true"
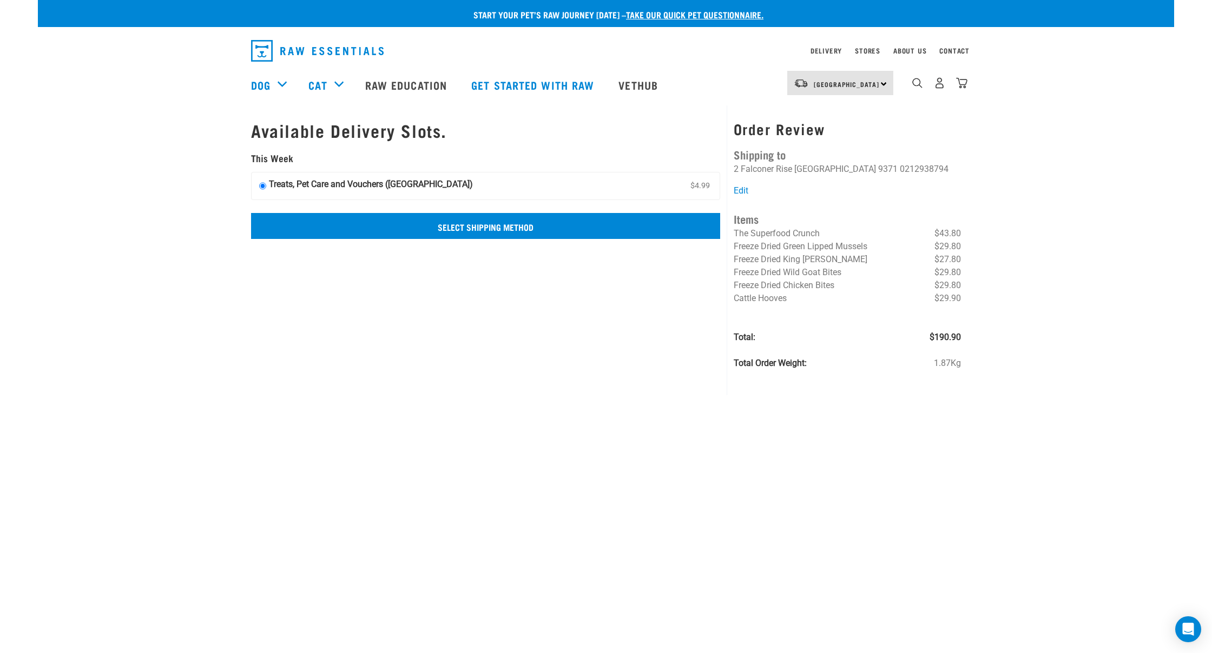
click at [486, 225] on input "Select Shipping Method" at bounding box center [485, 226] width 469 height 26
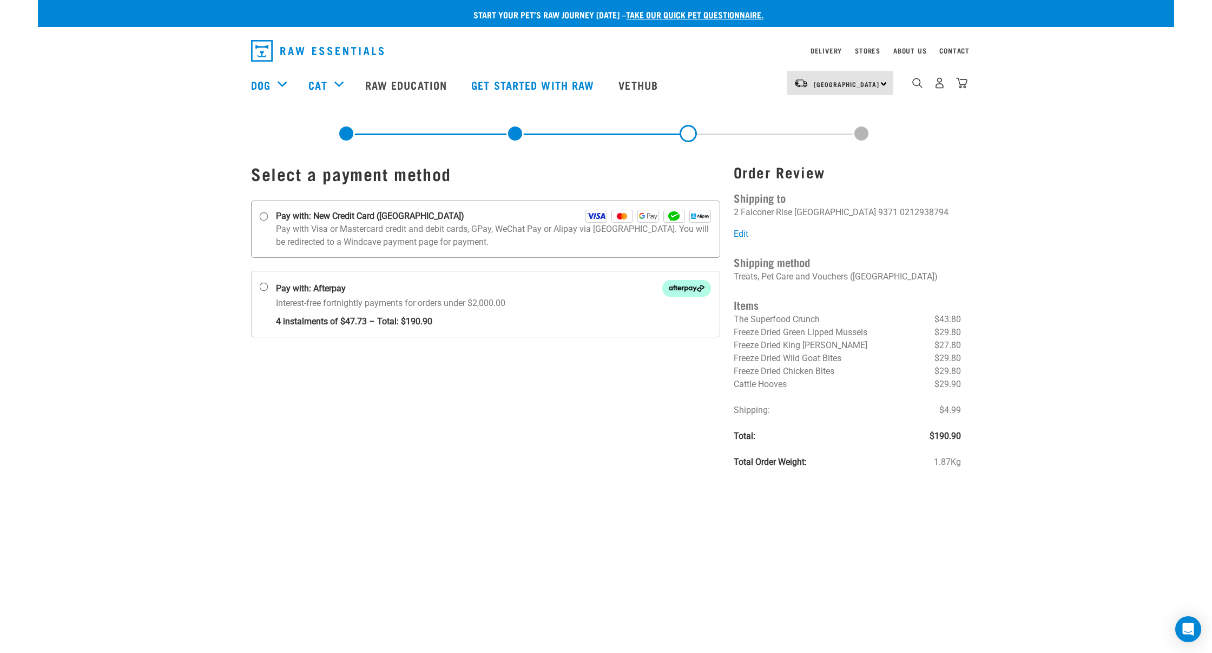
click at [263, 216] on input "Pay with: New Credit Card ([GEOGRAPHIC_DATA])" at bounding box center [264, 217] width 9 height 9
radio input "true"
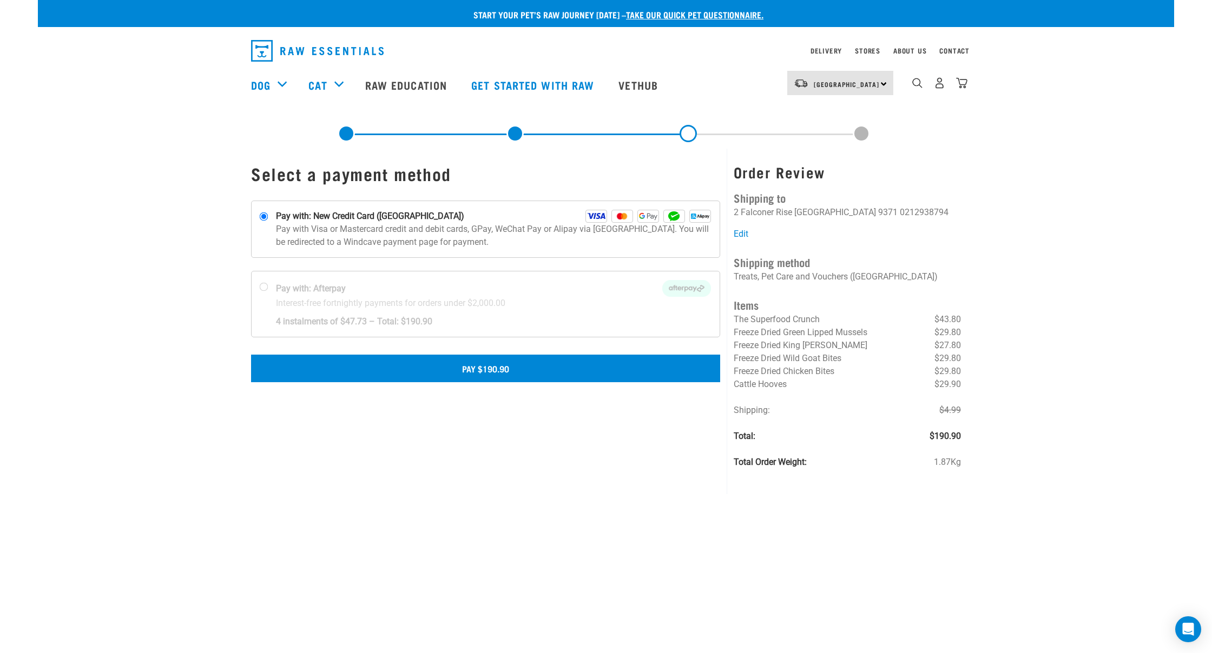
click at [496, 367] on button "Pay $190.90" at bounding box center [485, 368] width 469 height 27
